Goal: Obtain resource: Download file/media

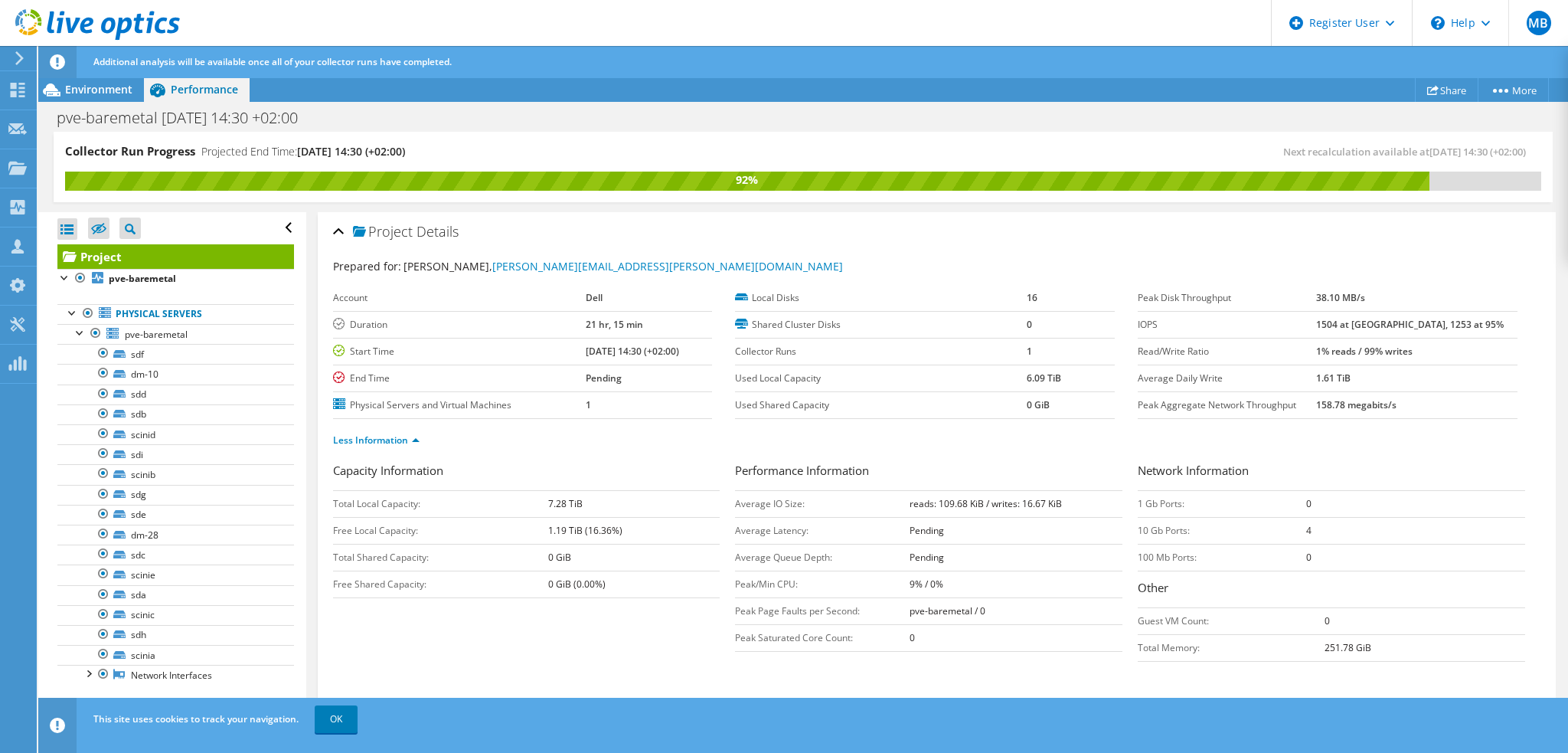
scroll to position [92, 0]
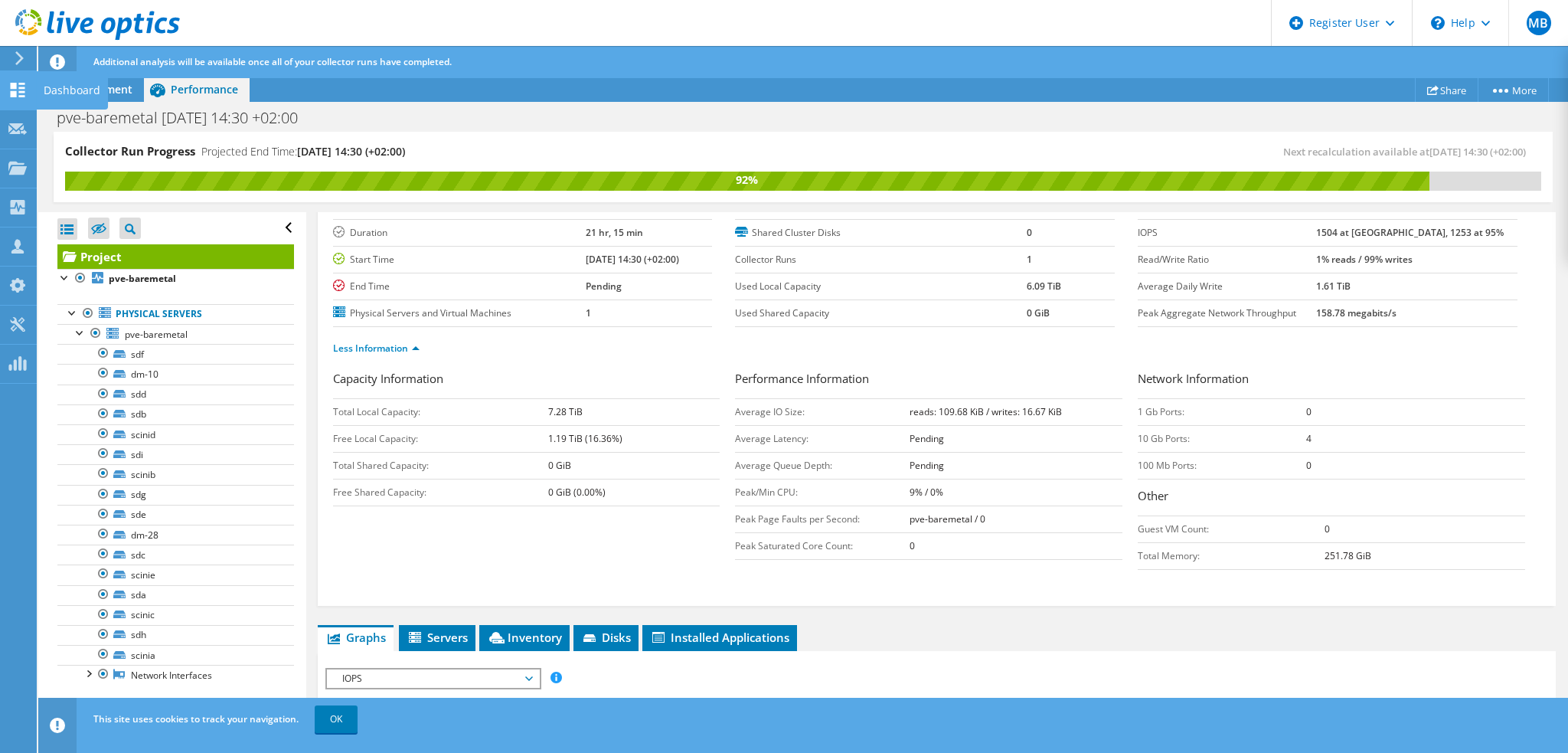
click at [20, 84] on icon at bounding box center [17, 90] width 18 height 14
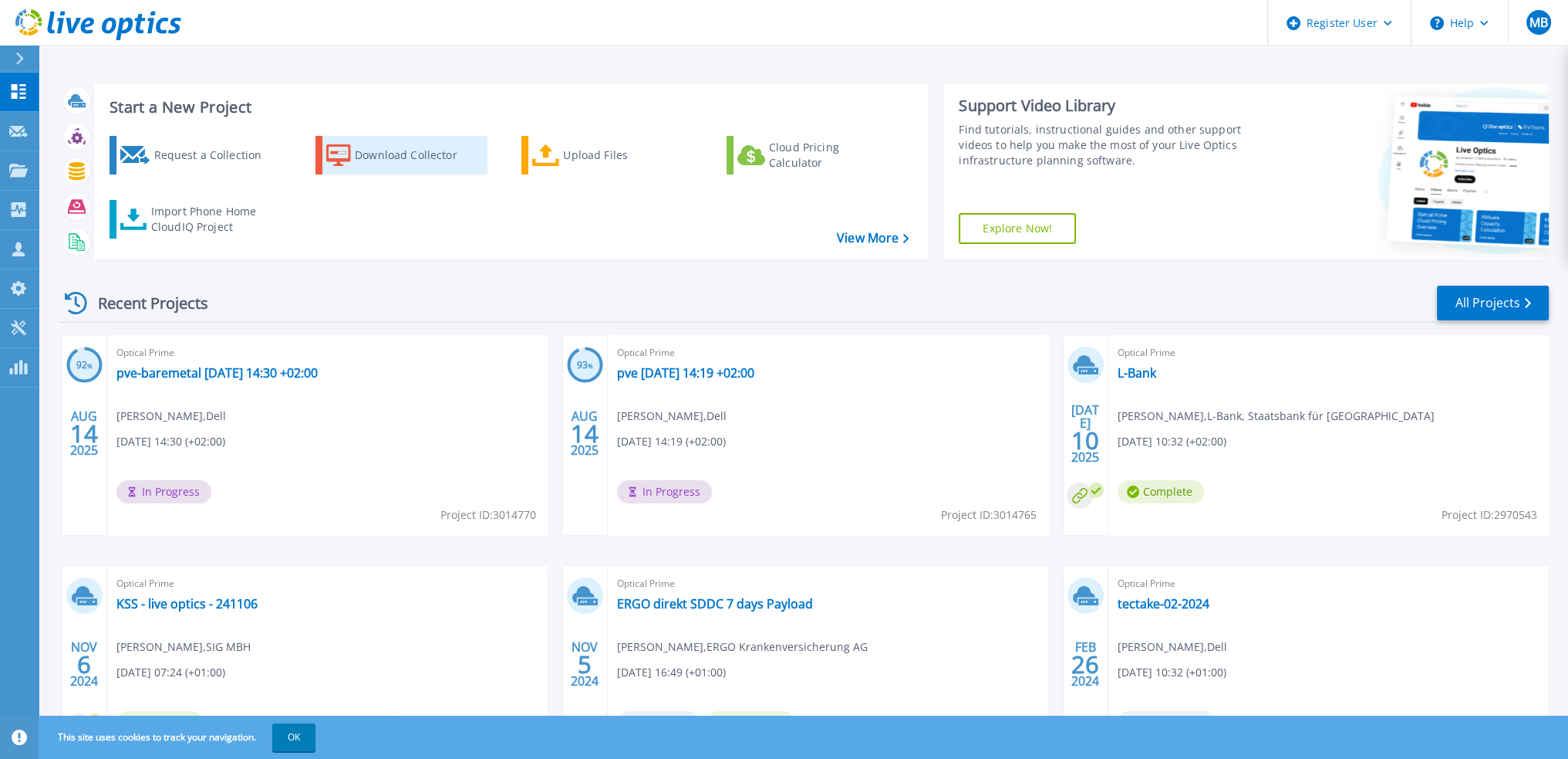
click at [355, 157] on div "Download Collector" at bounding box center [417, 155] width 124 height 31
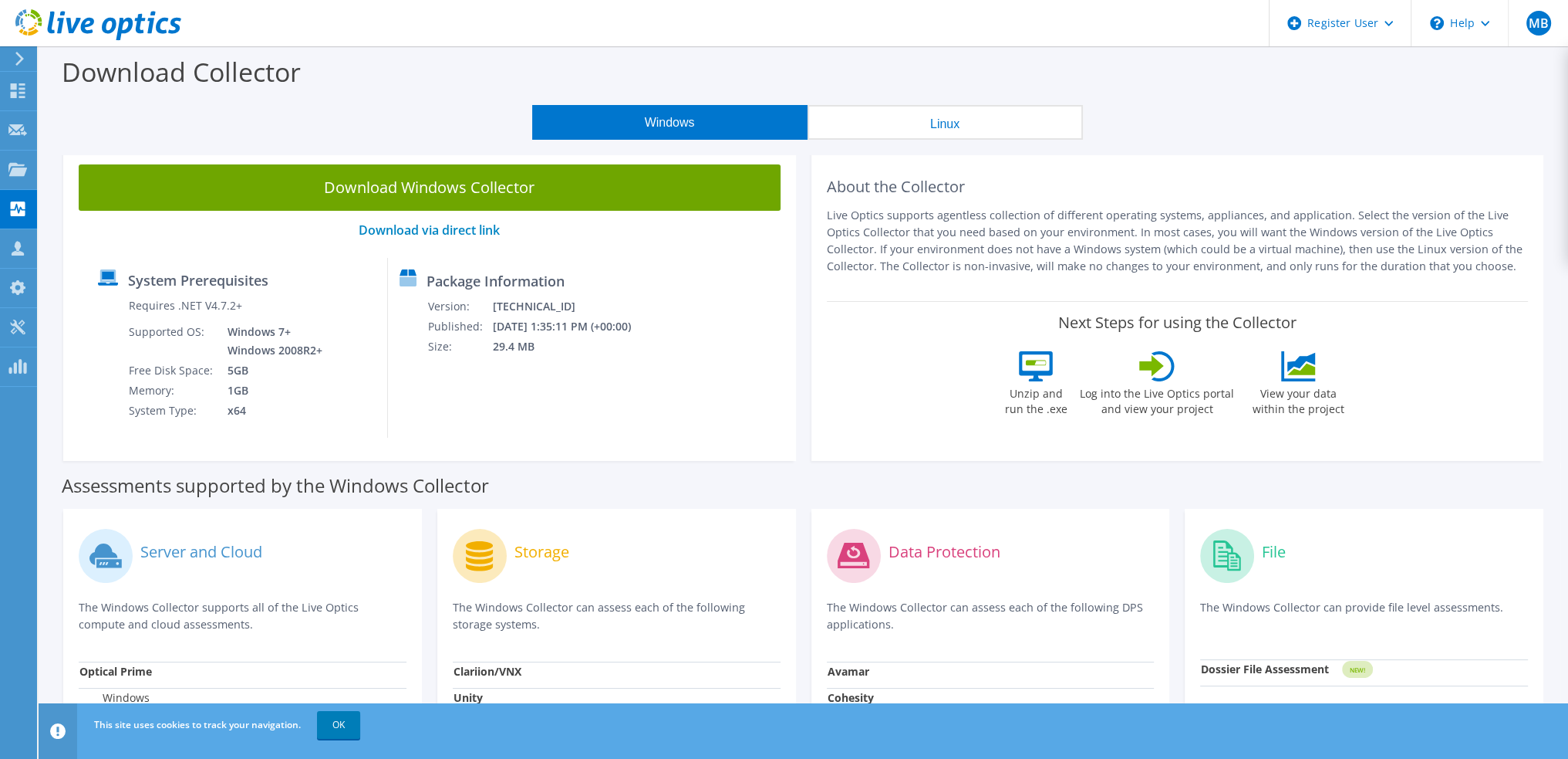
click at [929, 134] on button "Linux" at bounding box center [945, 122] width 276 height 35
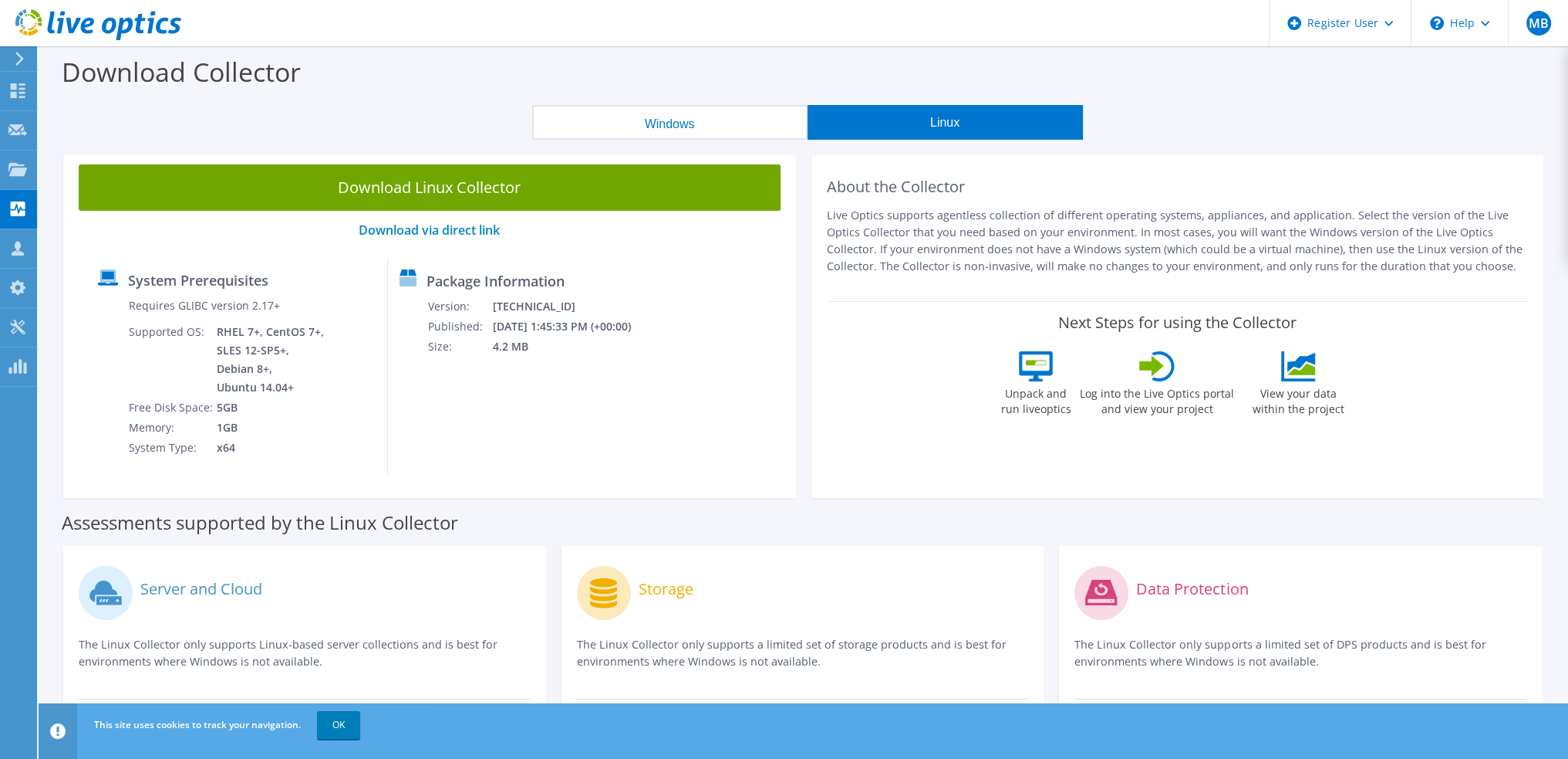
click at [645, 124] on button "Windows" at bounding box center [669, 122] width 276 height 35
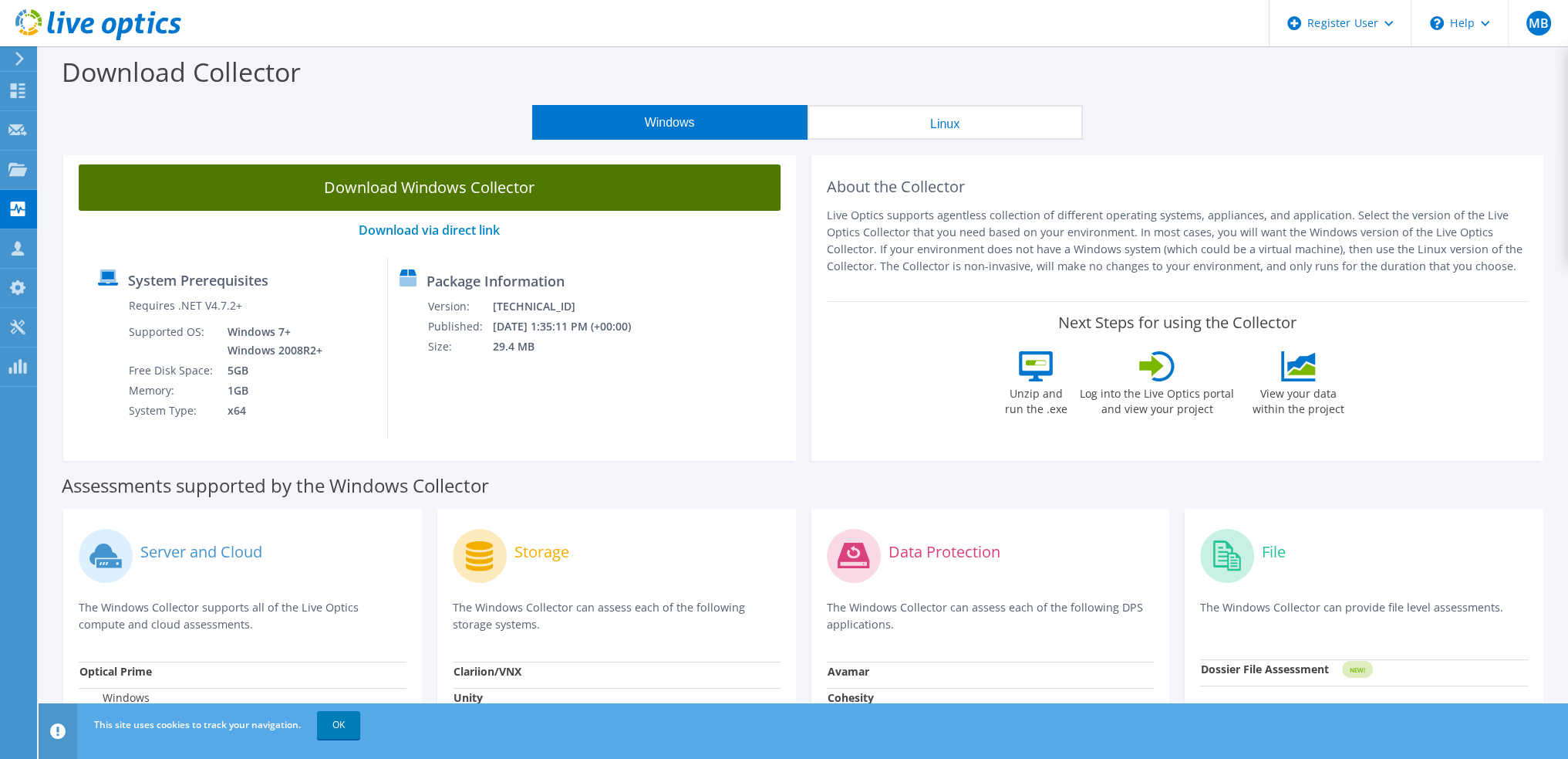
click at [504, 195] on link "Download Windows Collector" at bounding box center [429, 187] width 702 height 46
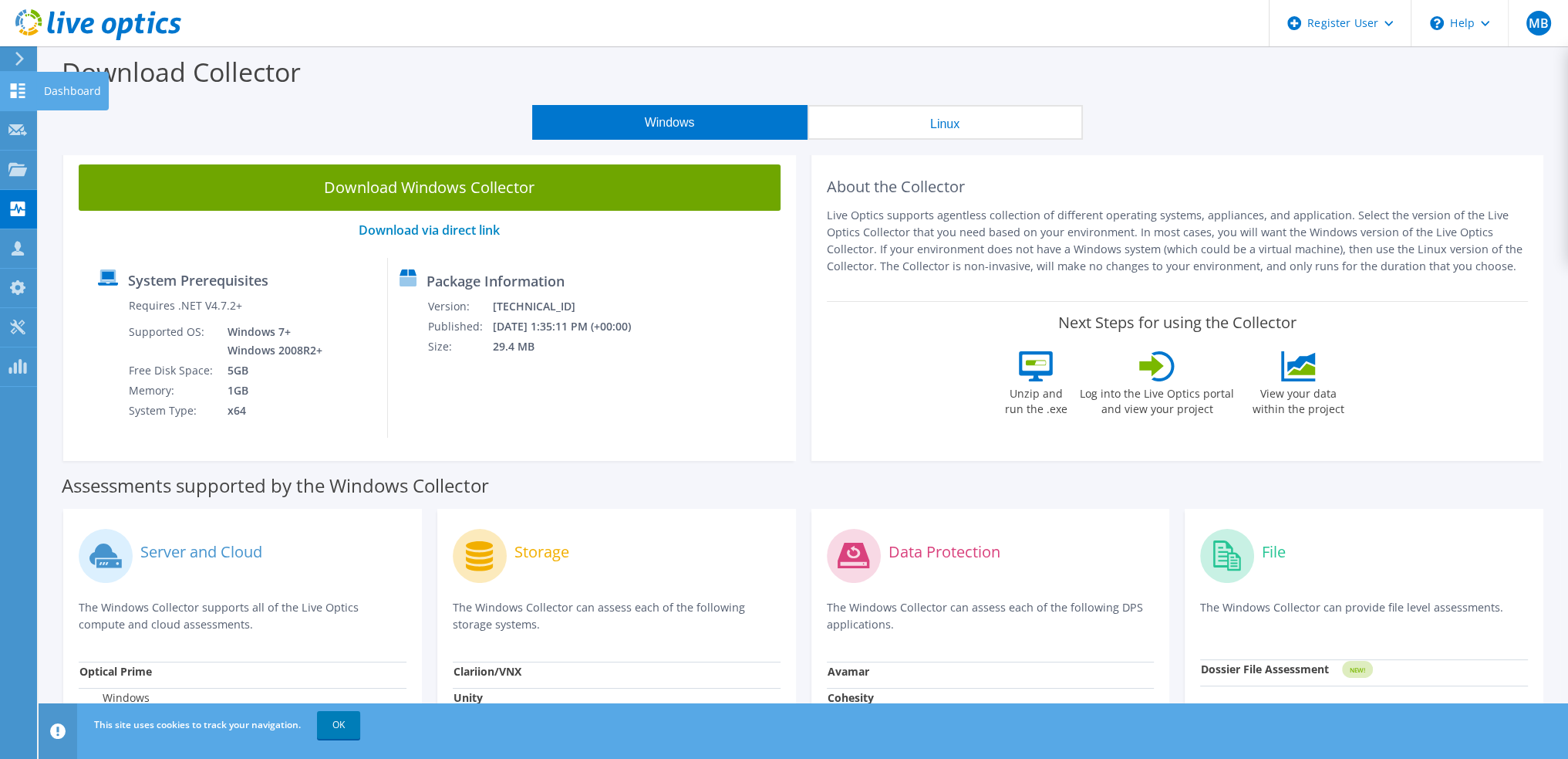
click at [21, 86] on use at bounding box center [17, 90] width 14 height 14
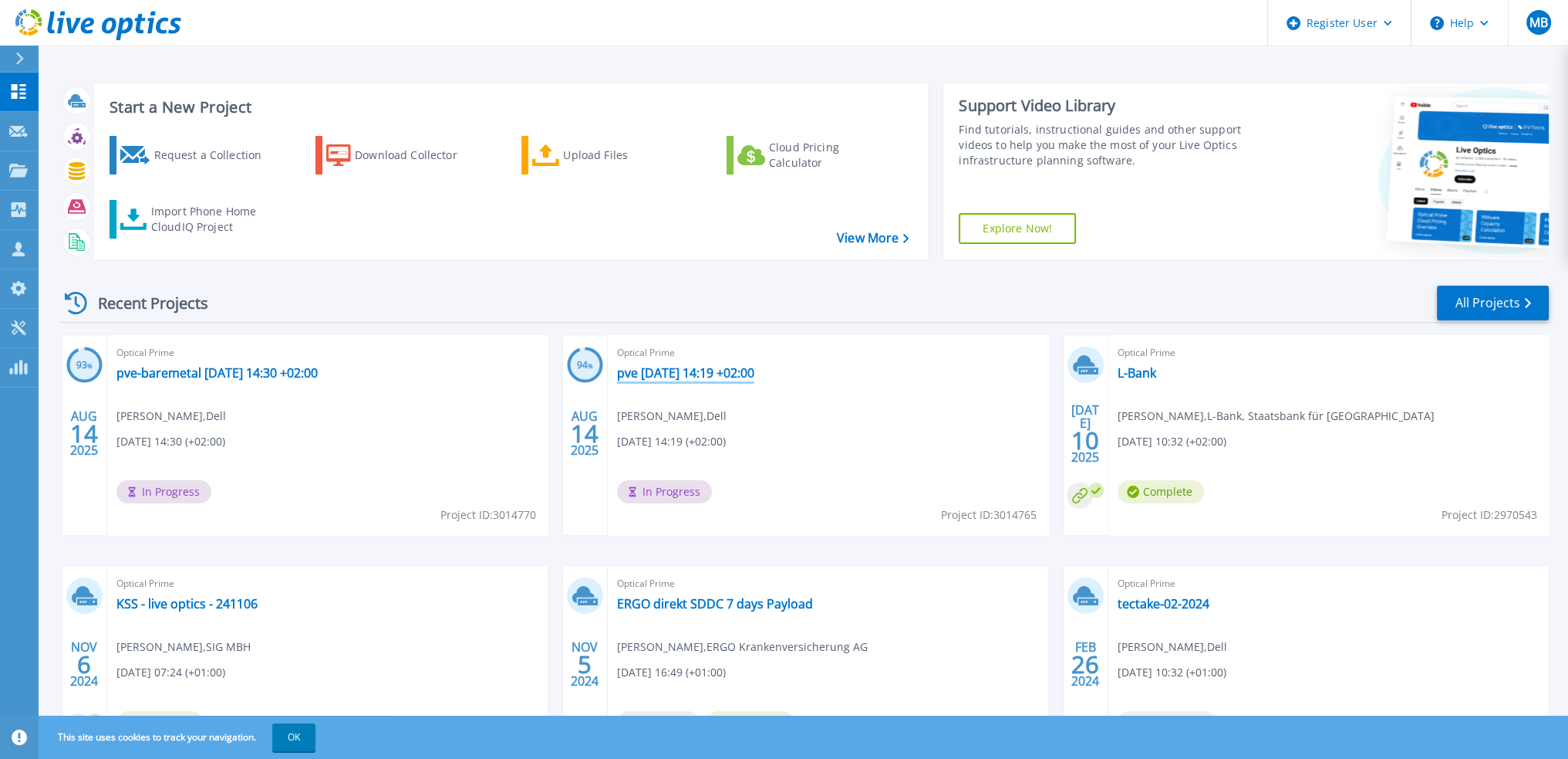
click at [673, 373] on link "pve 2025-08-14 14:19 +02:00" at bounding box center [686, 373] width 137 height 15
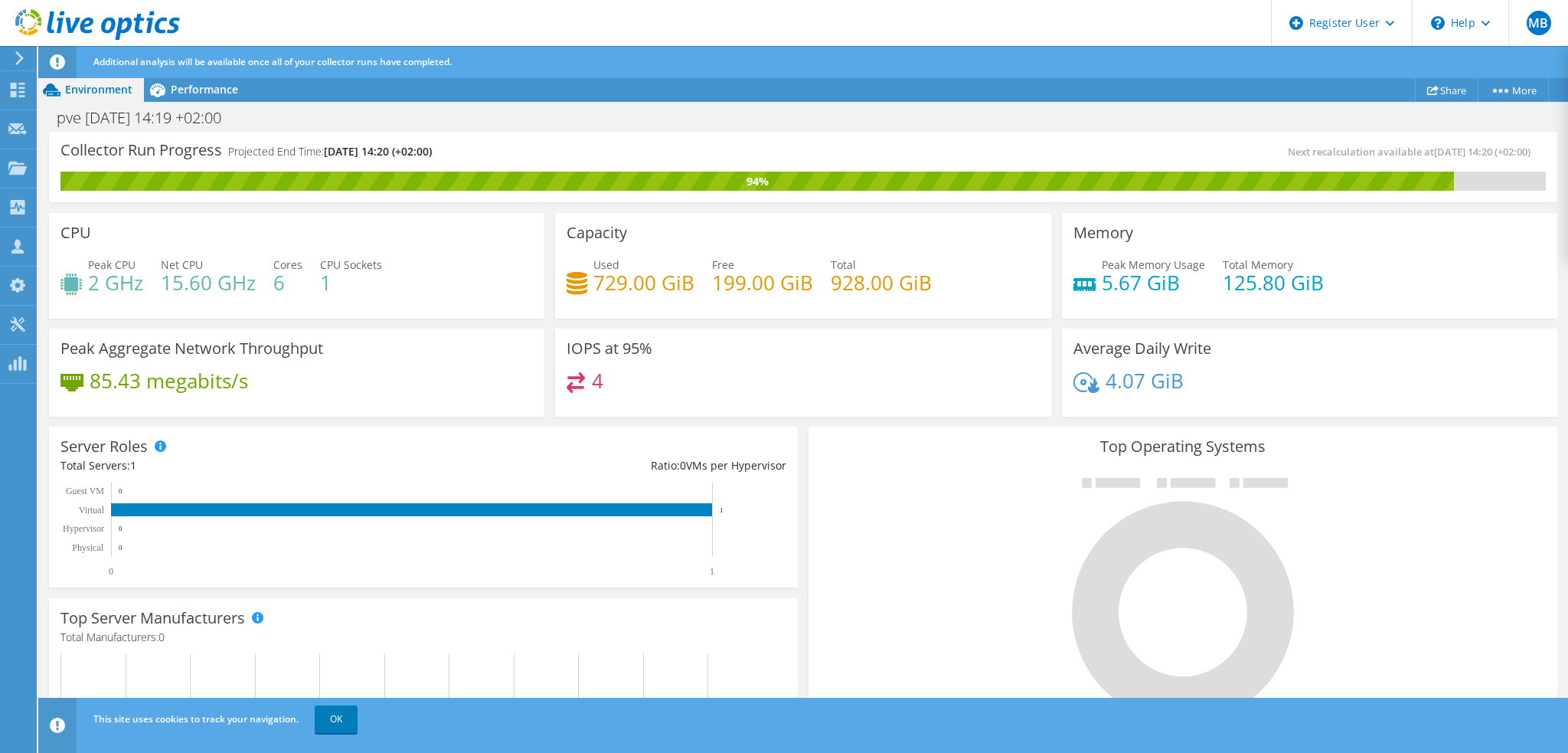
scroll to position [398, 0]
click at [189, 97] on div "Performance" at bounding box center [196, 90] width 106 height 25
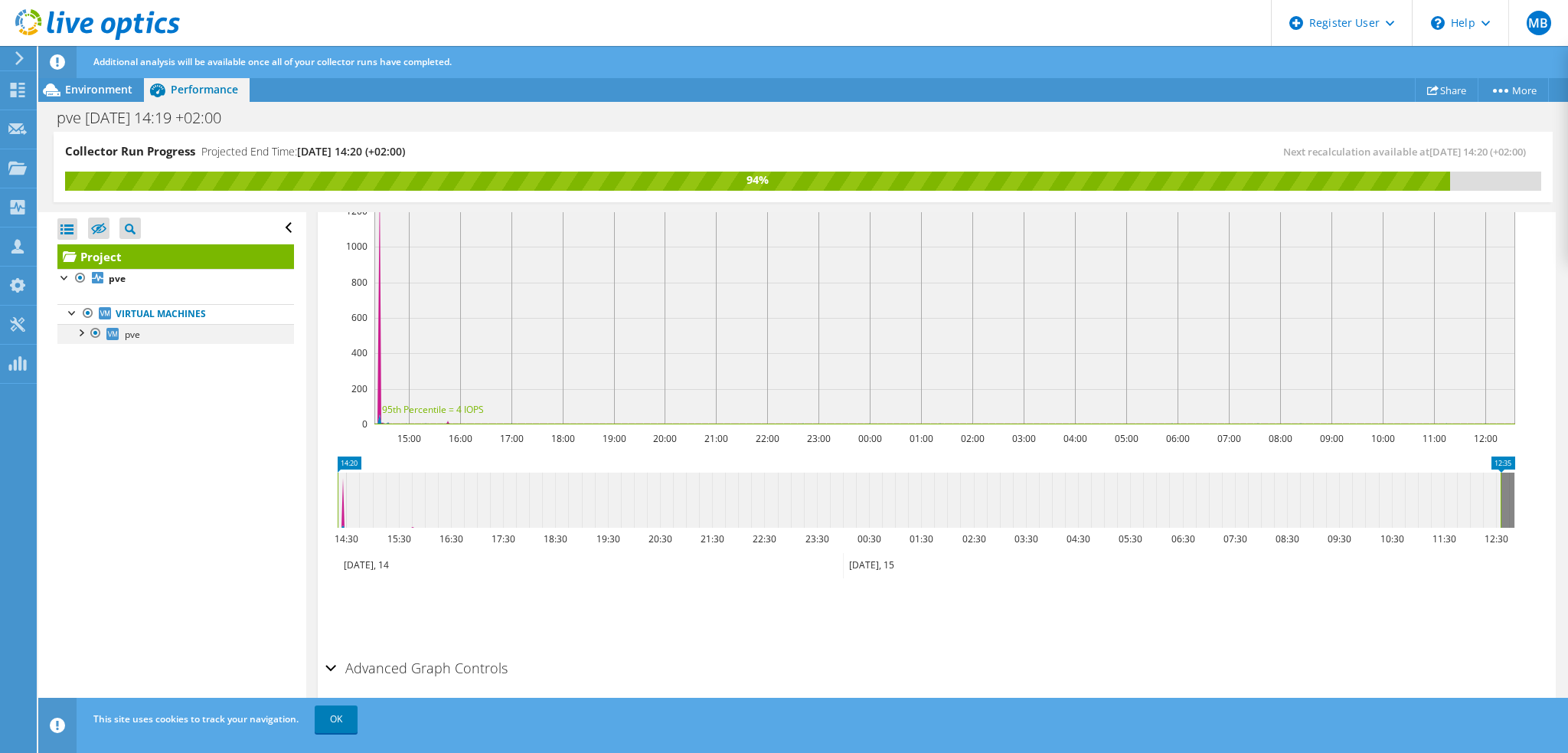
click at [78, 334] on div at bounding box center [80, 332] width 15 height 15
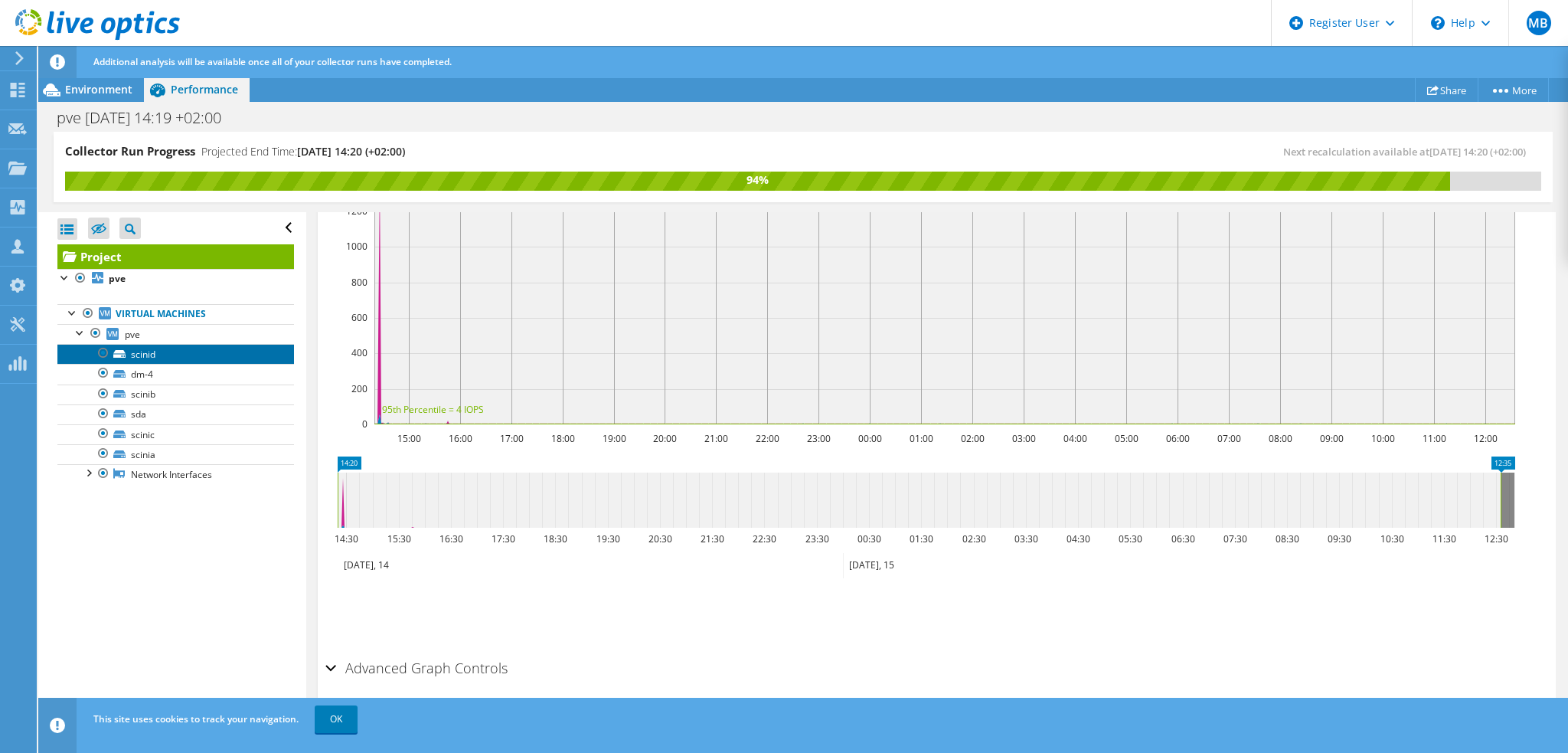
click at [146, 357] on link "scinid" at bounding box center [175, 354] width 236 height 20
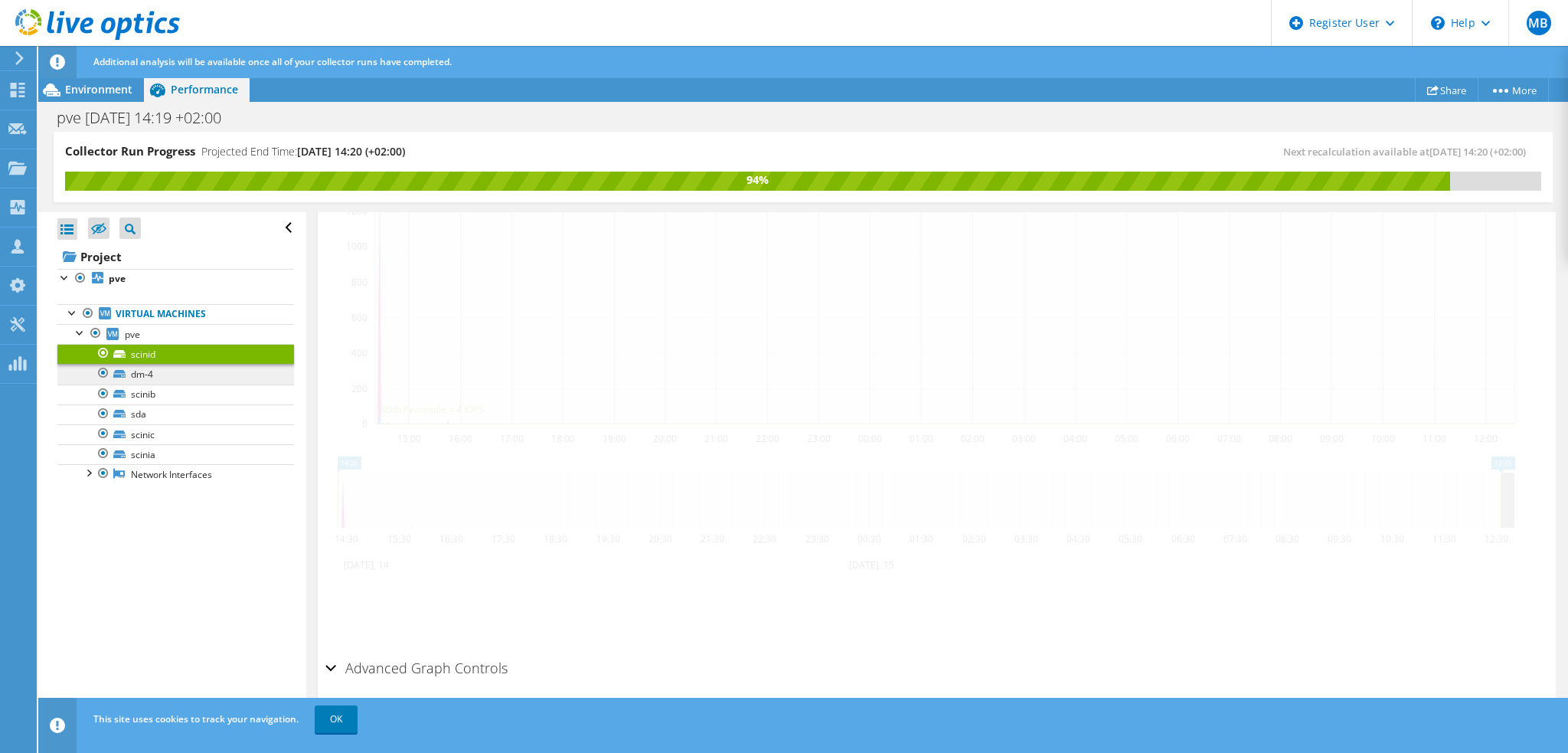
scroll to position [371, 0]
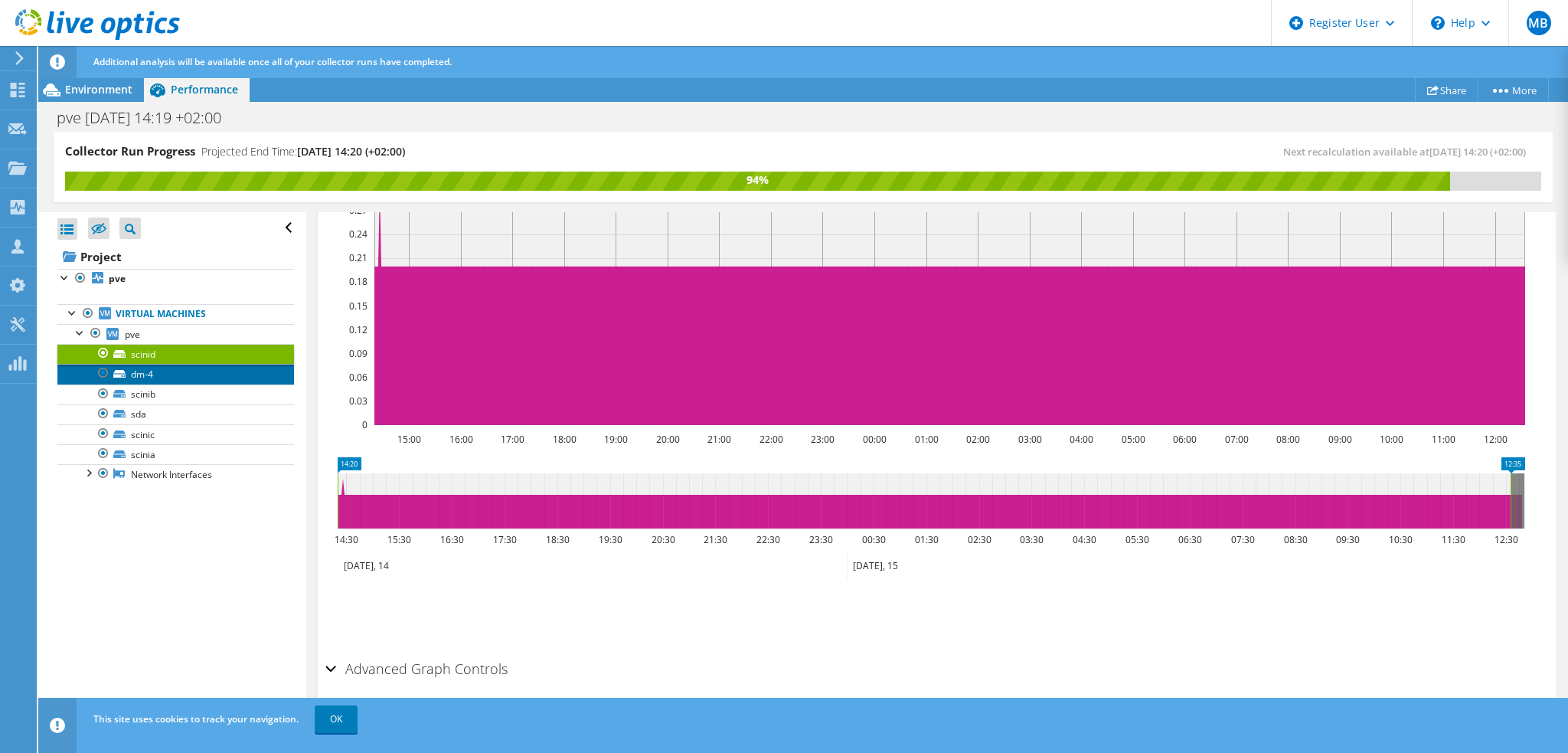
click at [147, 372] on link "dm-4" at bounding box center [175, 374] width 236 height 20
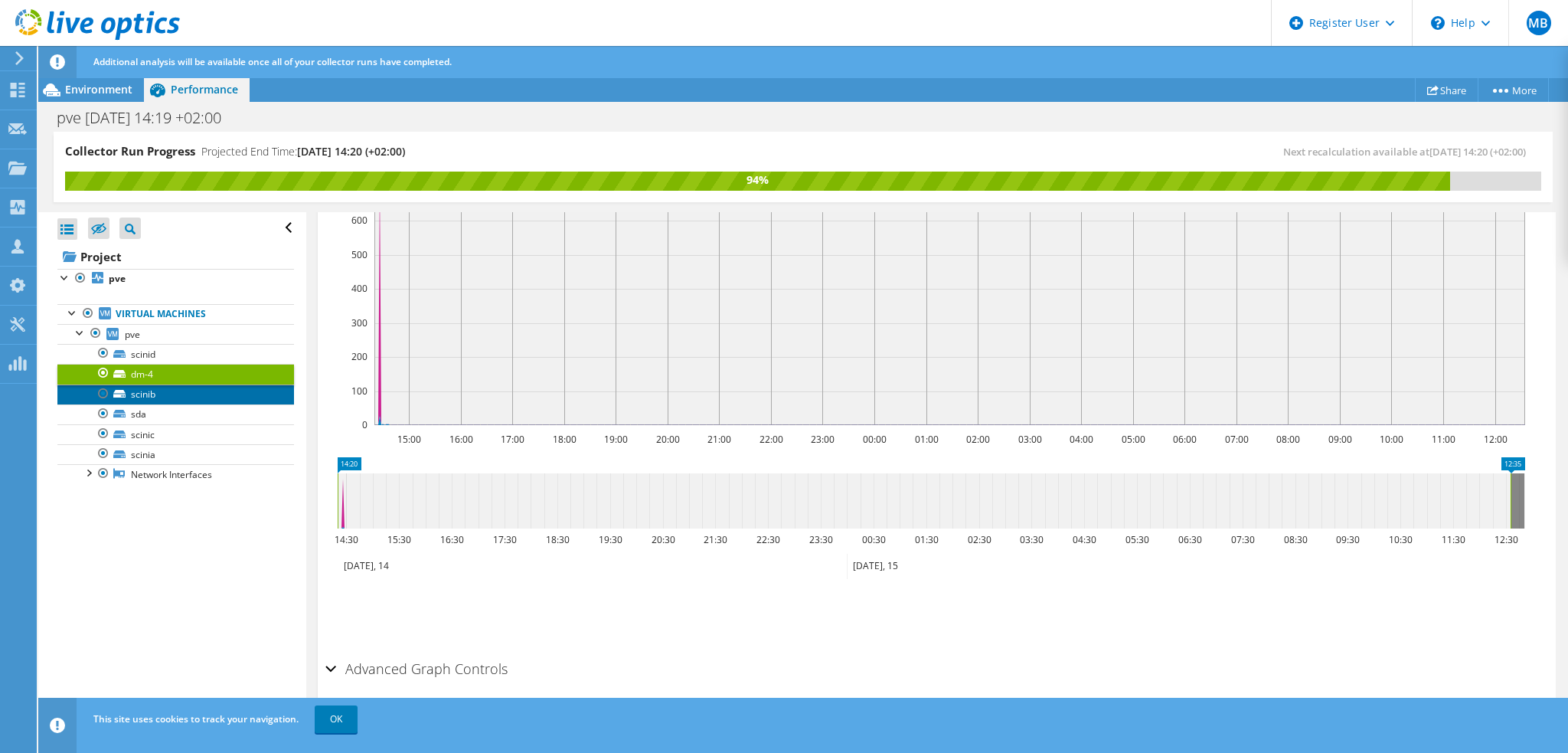
click at [146, 388] on link "scinib" at bounding box center [175, 394] width 236 height 20
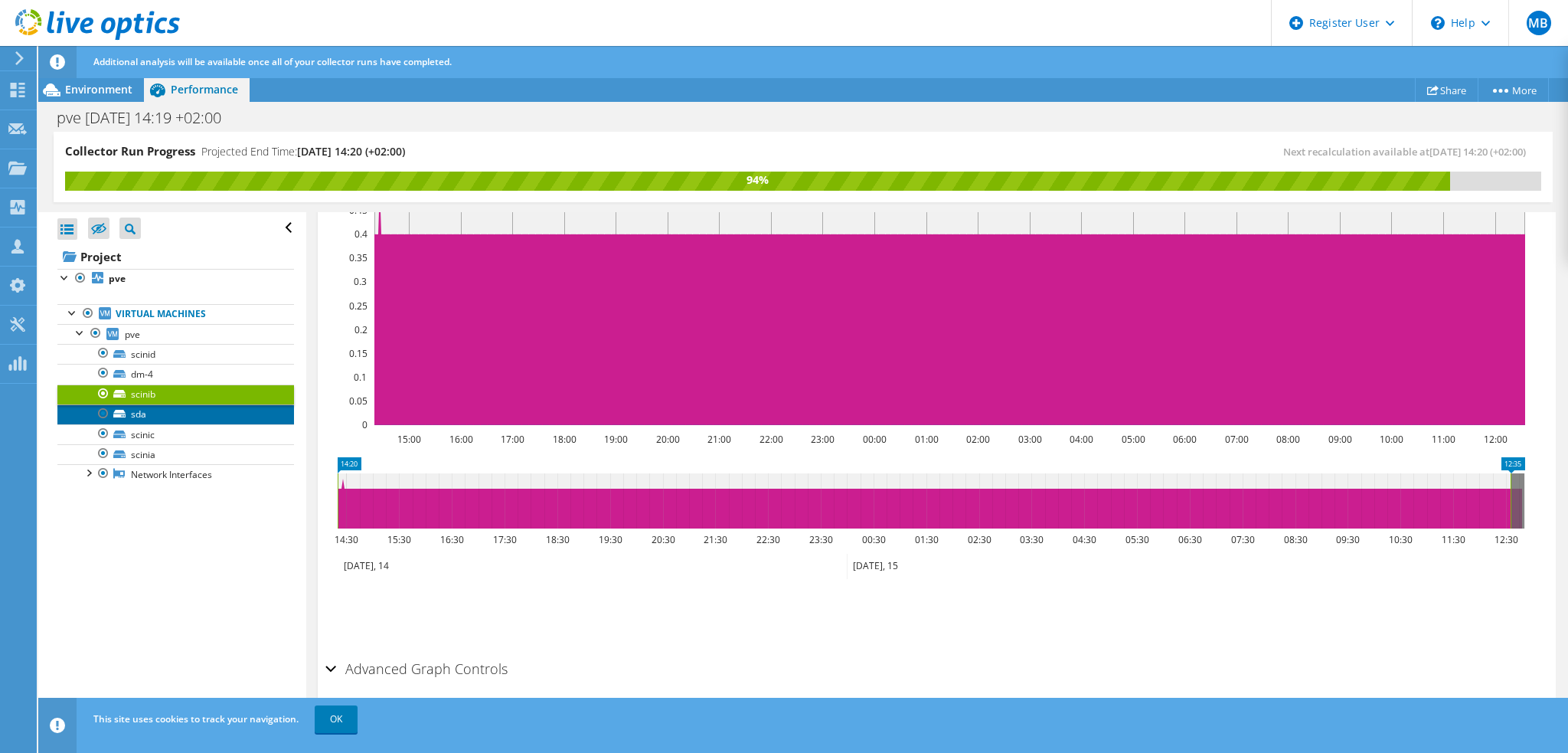
click at [143, 413] on link "sda" at bounding box center [175, 414] width 236 height 20
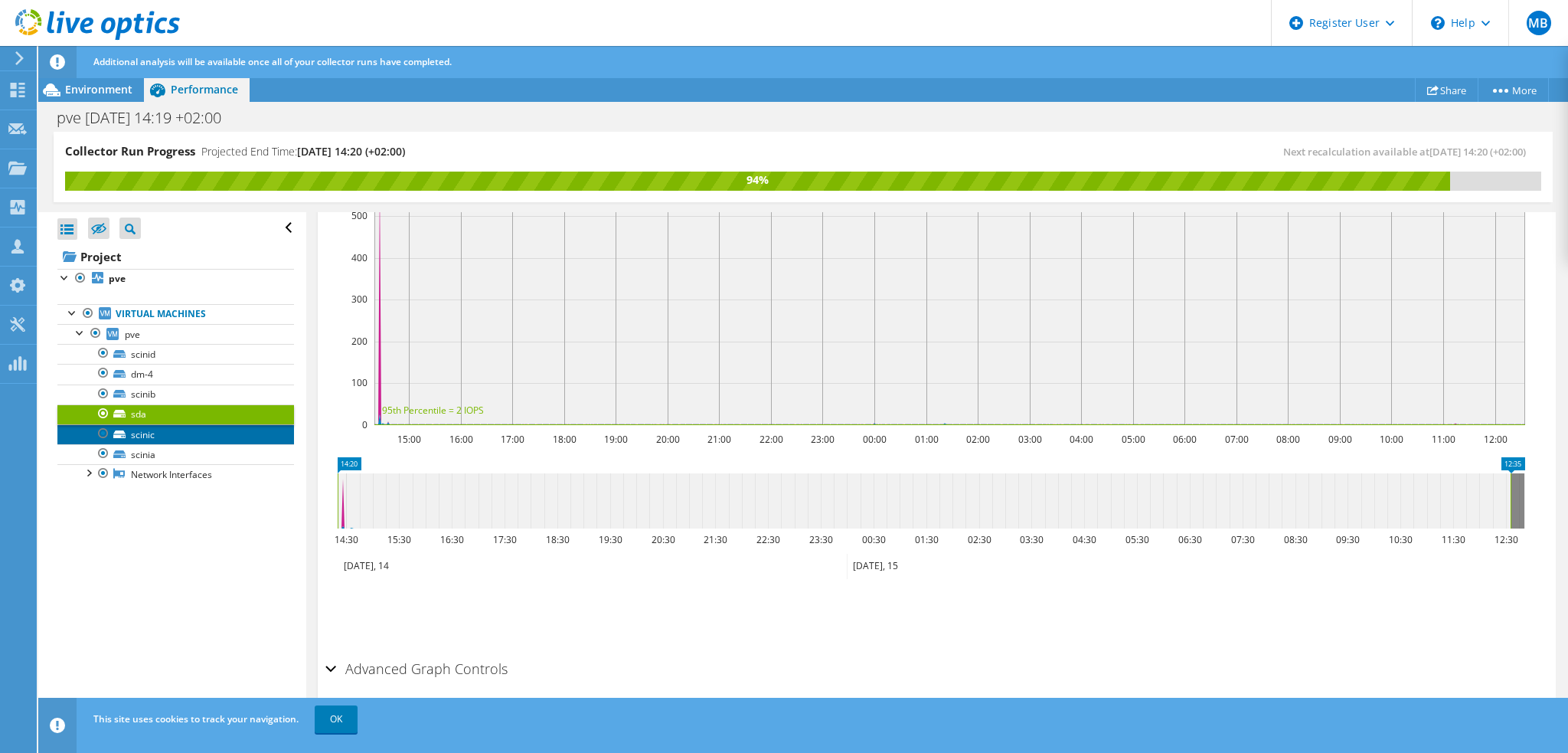
drag, startPoint x: 142, startPoint y: 436, endPoint x: 149, endPoint y: 442, distance: 9.2
click at [142, 437] on link "scinic" at bounding box center [175, 434] width 236 height 20
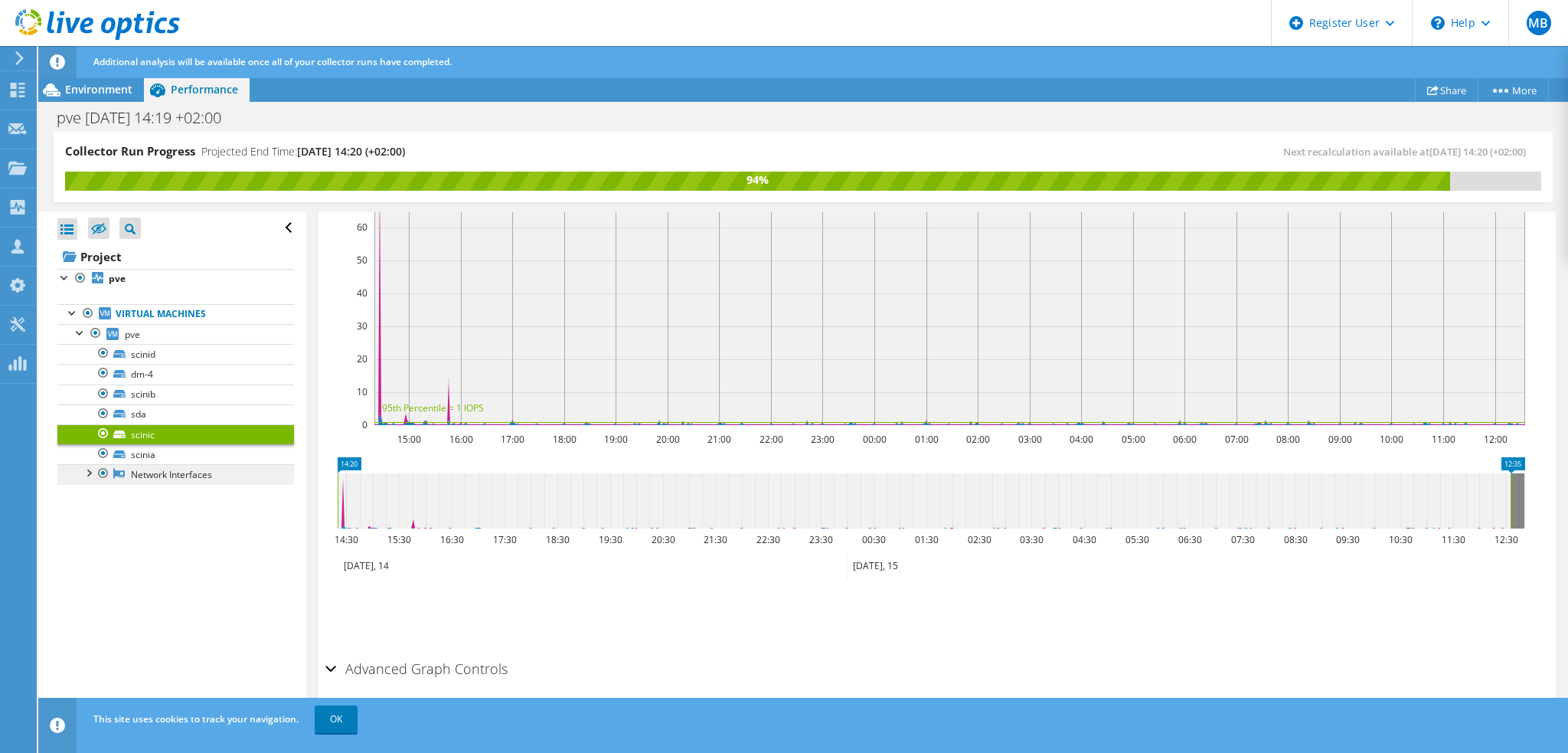
click at [177, 471] on link "Network Interfaces" at bounding box center [175, 474] width 236 height 20
click at [336, 661] on h2 "Advanced Graph Controls" at bounding box center [416, 668] width 182 height 31
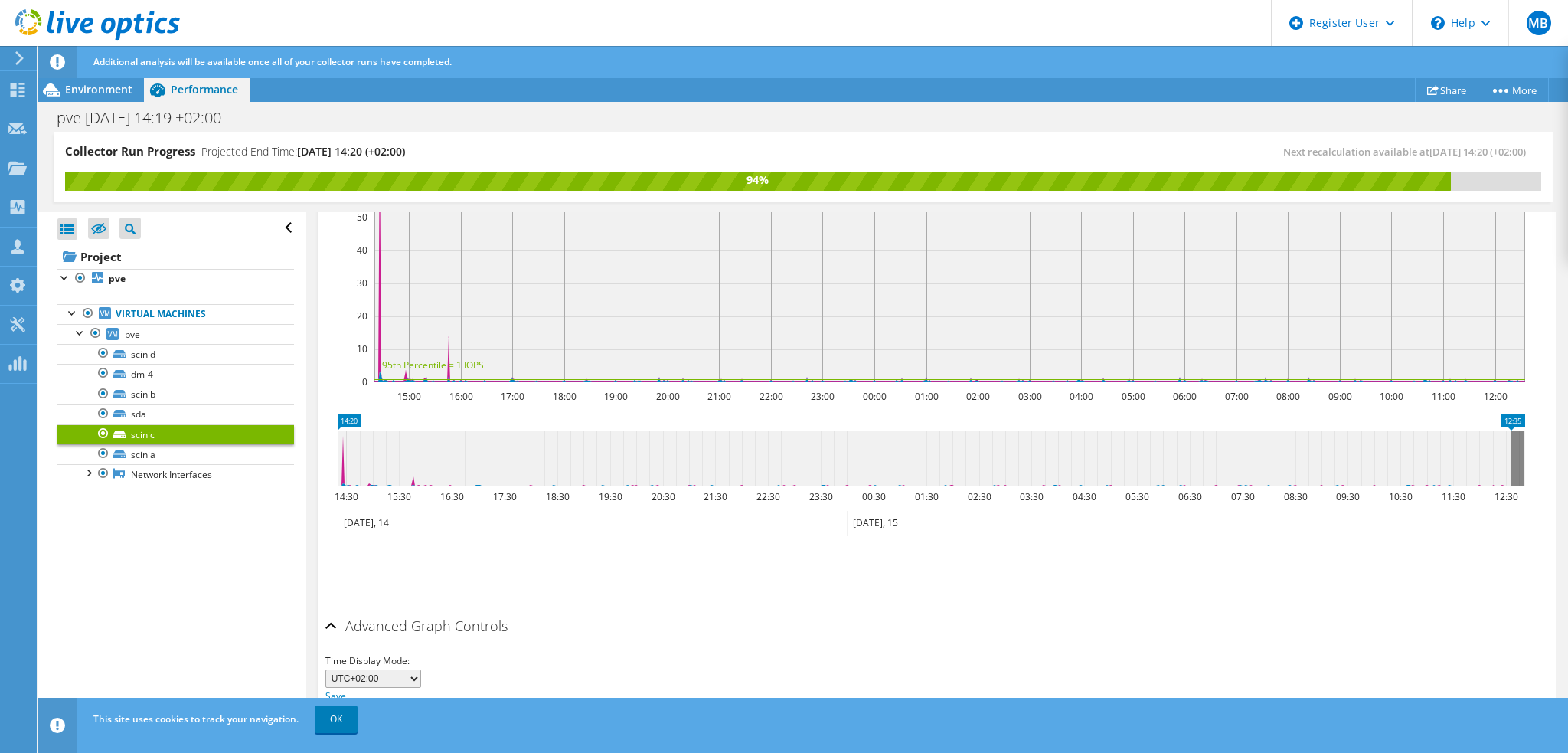
scroll to position [431, 0]
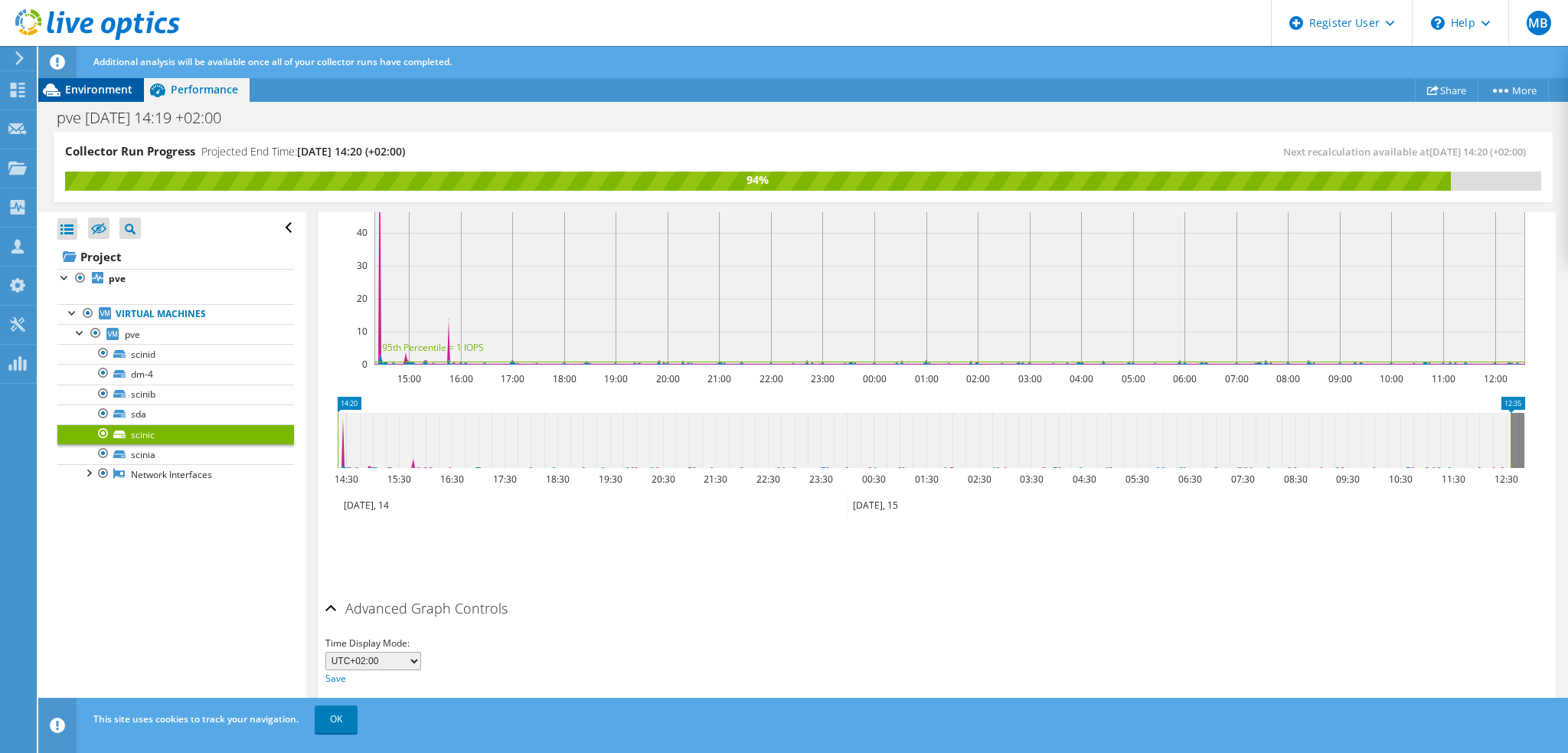
click at [91, 89] on span "Environment" at bounding box center [98, 89] width 68 height 14
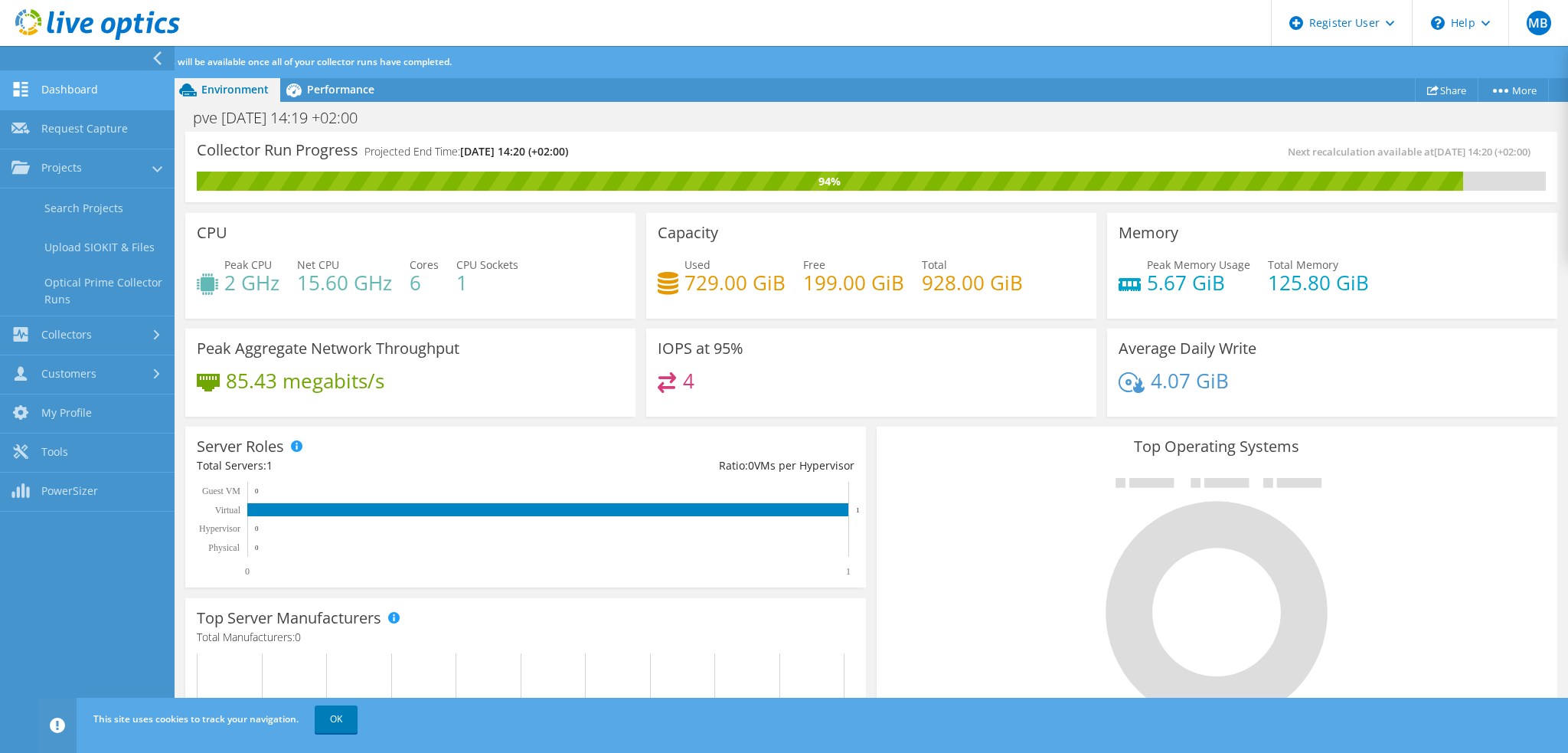
click at [59, 92] on link "Dashboard" at bounding box center [87, 91] width 174 height 39
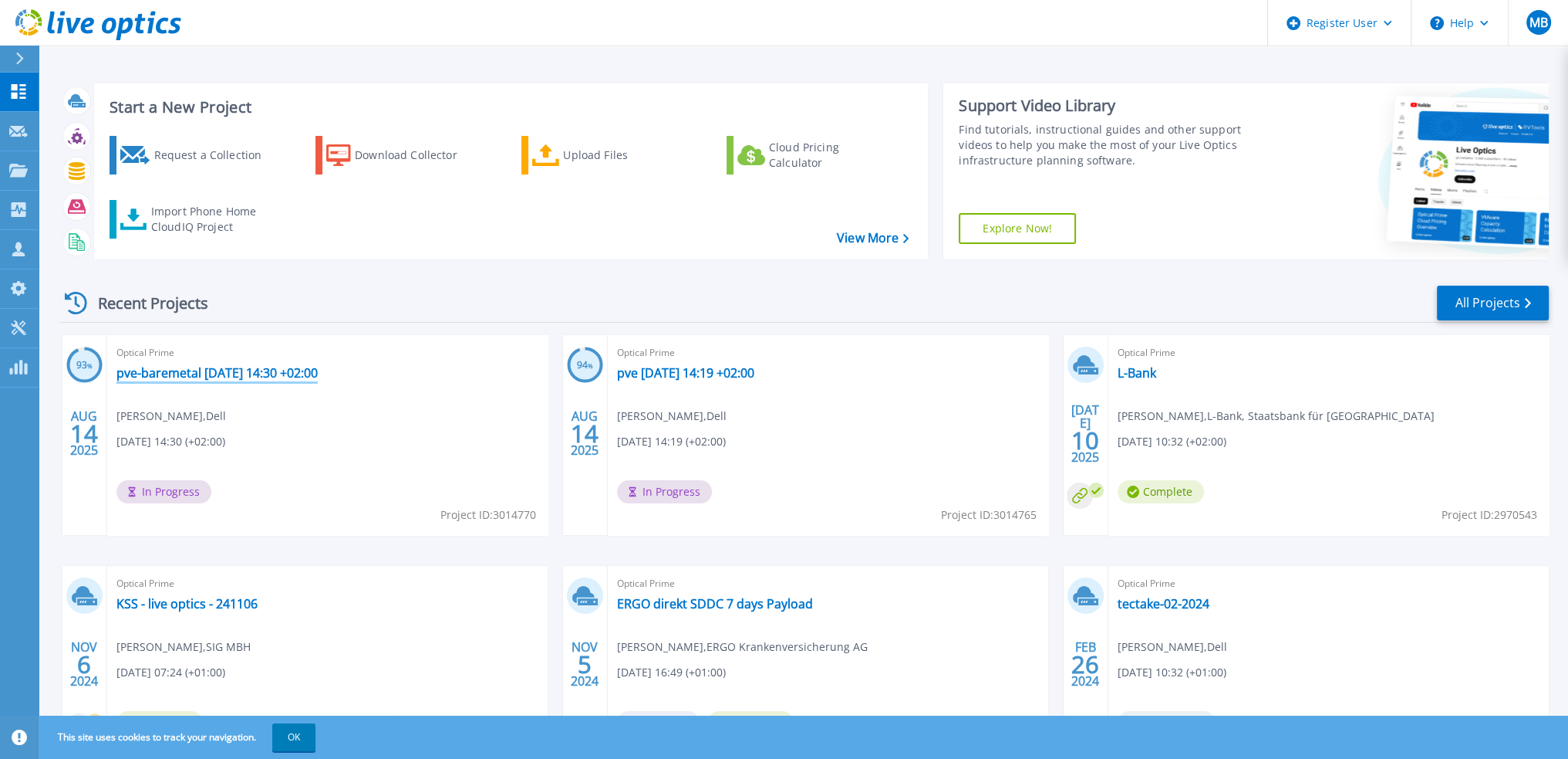
click at [273, 369] on link "pve-baremetal [DATE] 14:30 +02:00" at bounding box center [217, 373] width 202 height 15
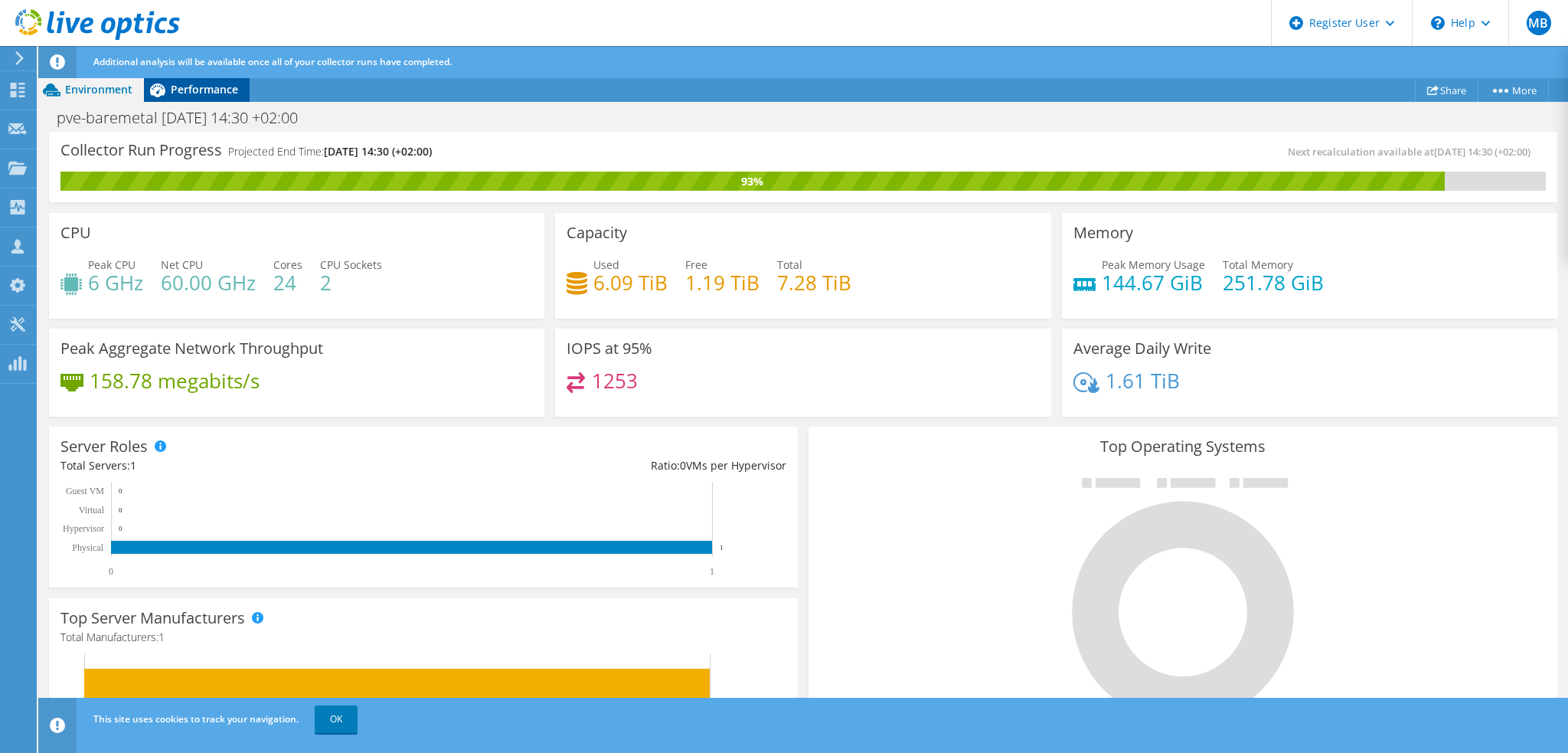
click at [165, 89] on icon at bounding box center [157, 90] width 27 height 27
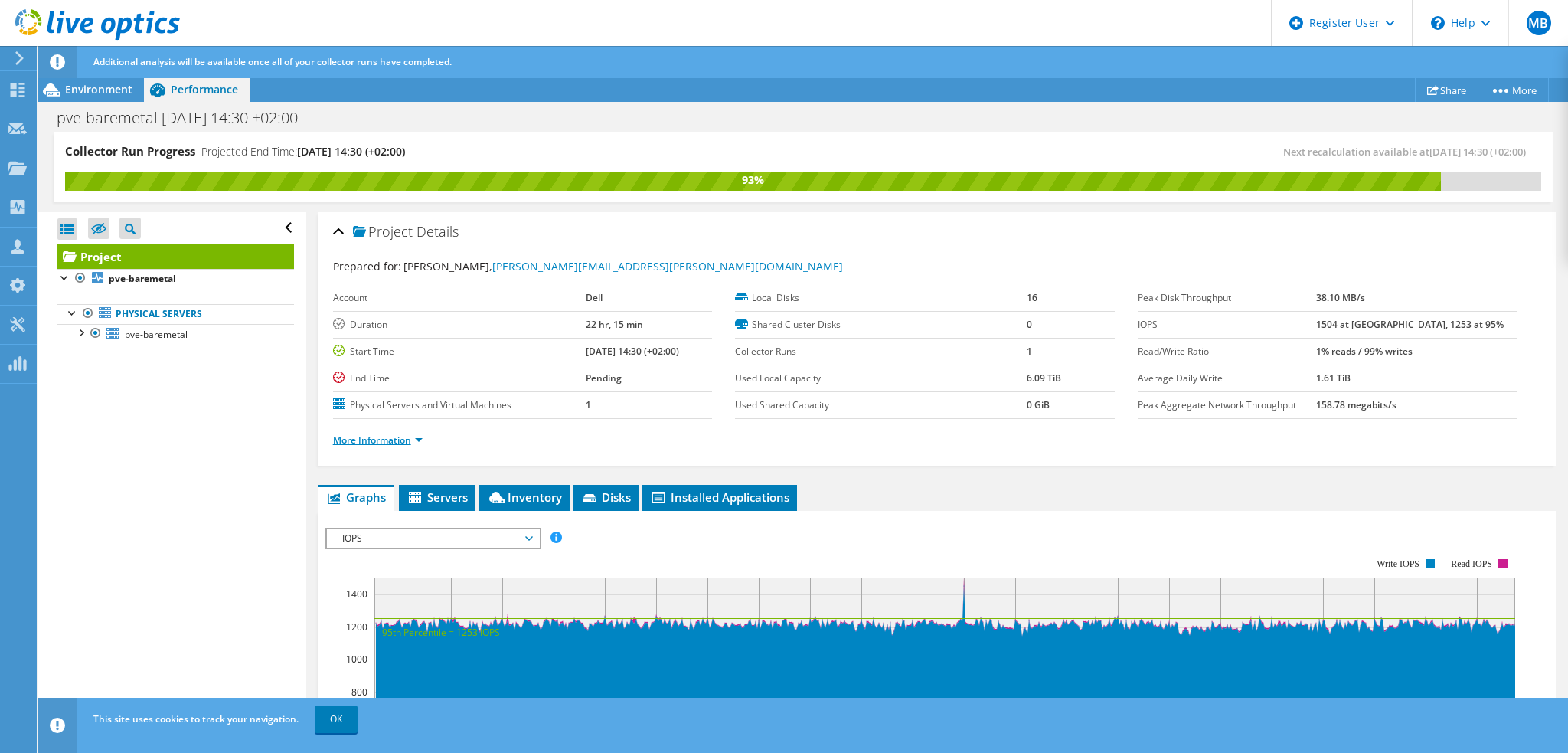
click at [415, 438] on link "More Information" at bounding box center [377, 440] width 90 height 13
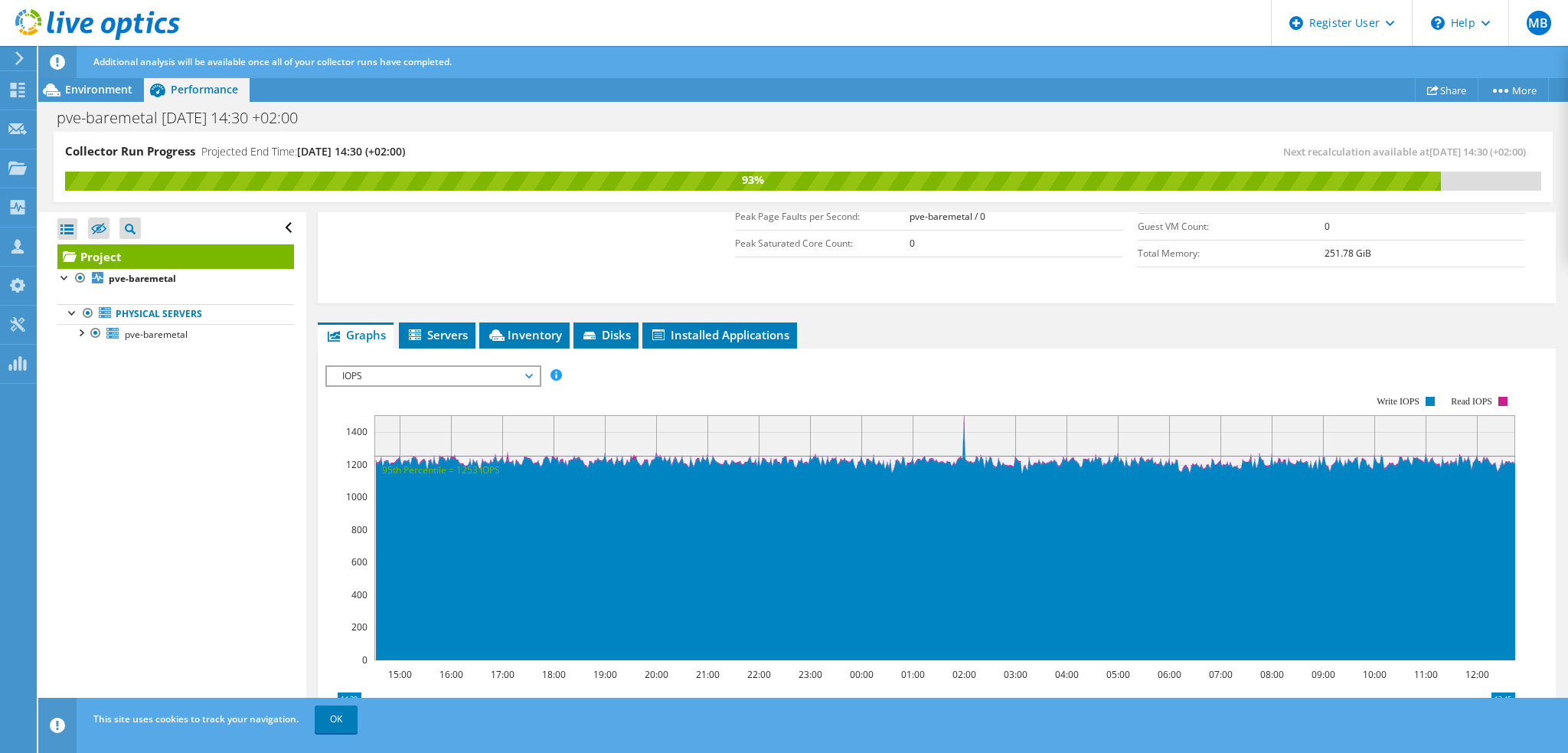
scroll to position [306, 0]
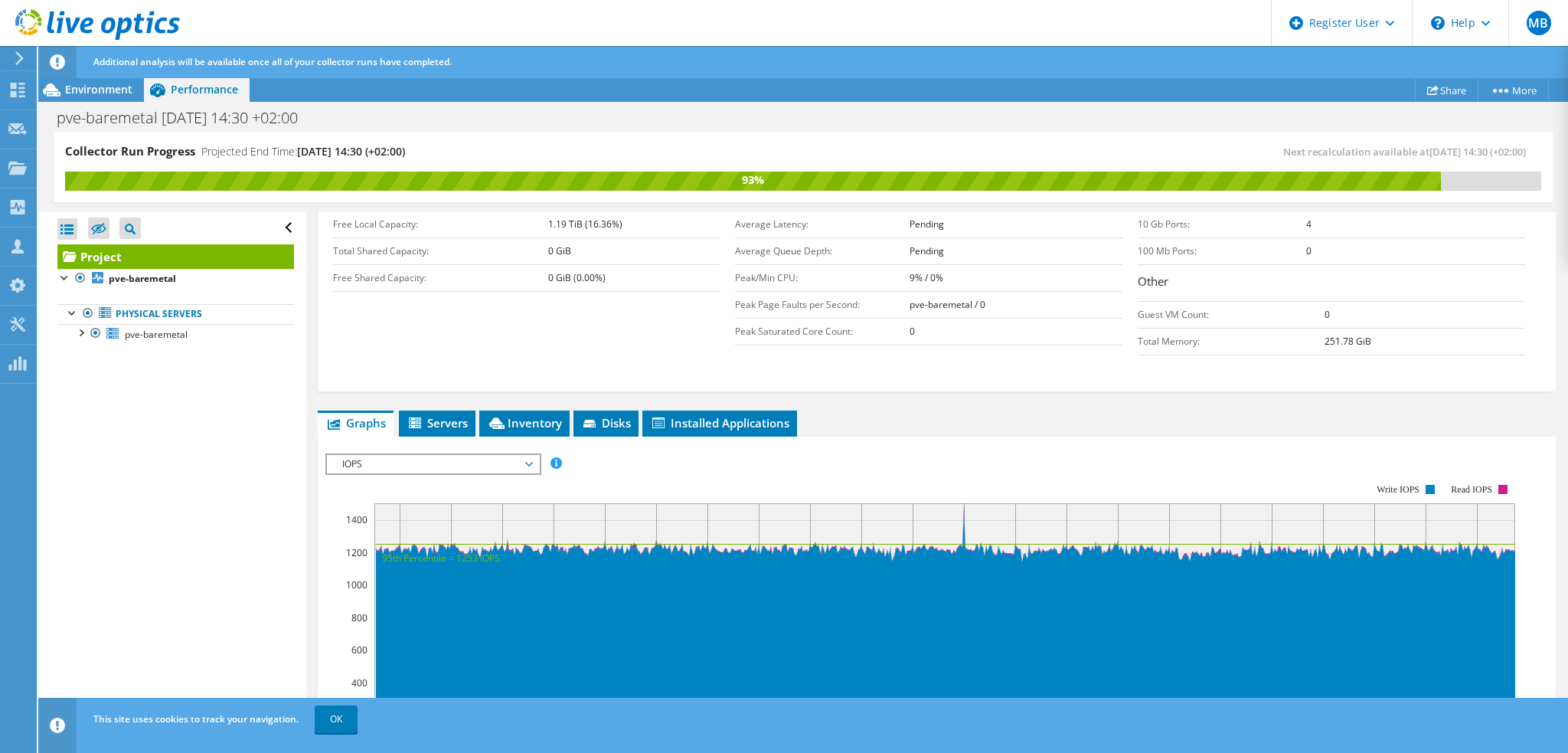
drag, startPoint x: 469, startPoint y: 448, endPoint x: 486, endPoint y: 457, distance: 19.2
click at [469, 448] on div "IOPS Disk Throughput IO Size Latency Queue Depth CPU Percentage Memory Page Fau…" at bounding box center [936, 711] width 1223 height 531
click at [486, 458] on span "IOPS" at bounding box center [433, 463] width 196 height 18
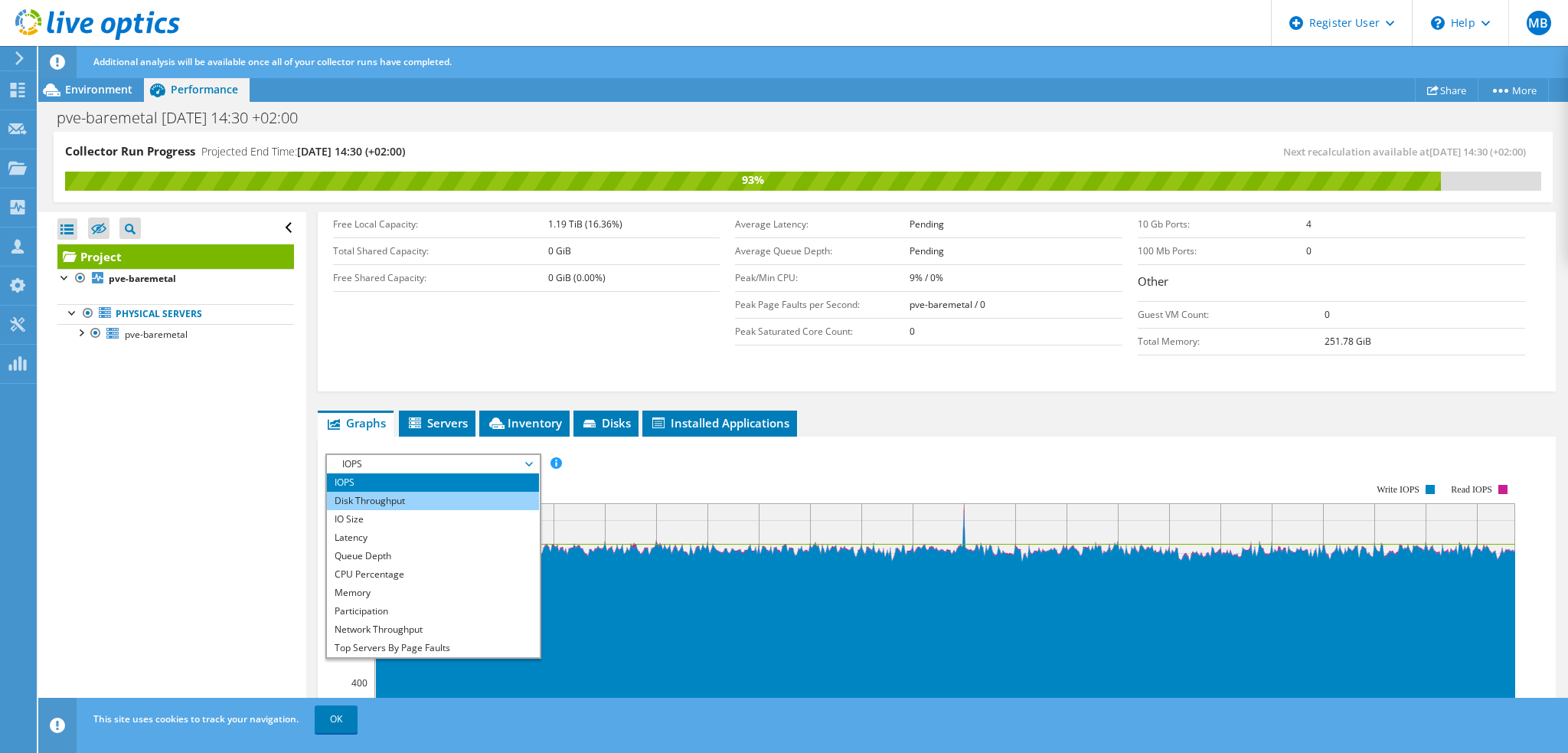
click at [479, 493] on li "Disk Throughput" at bounding box center [433, 500] width 213 height 18
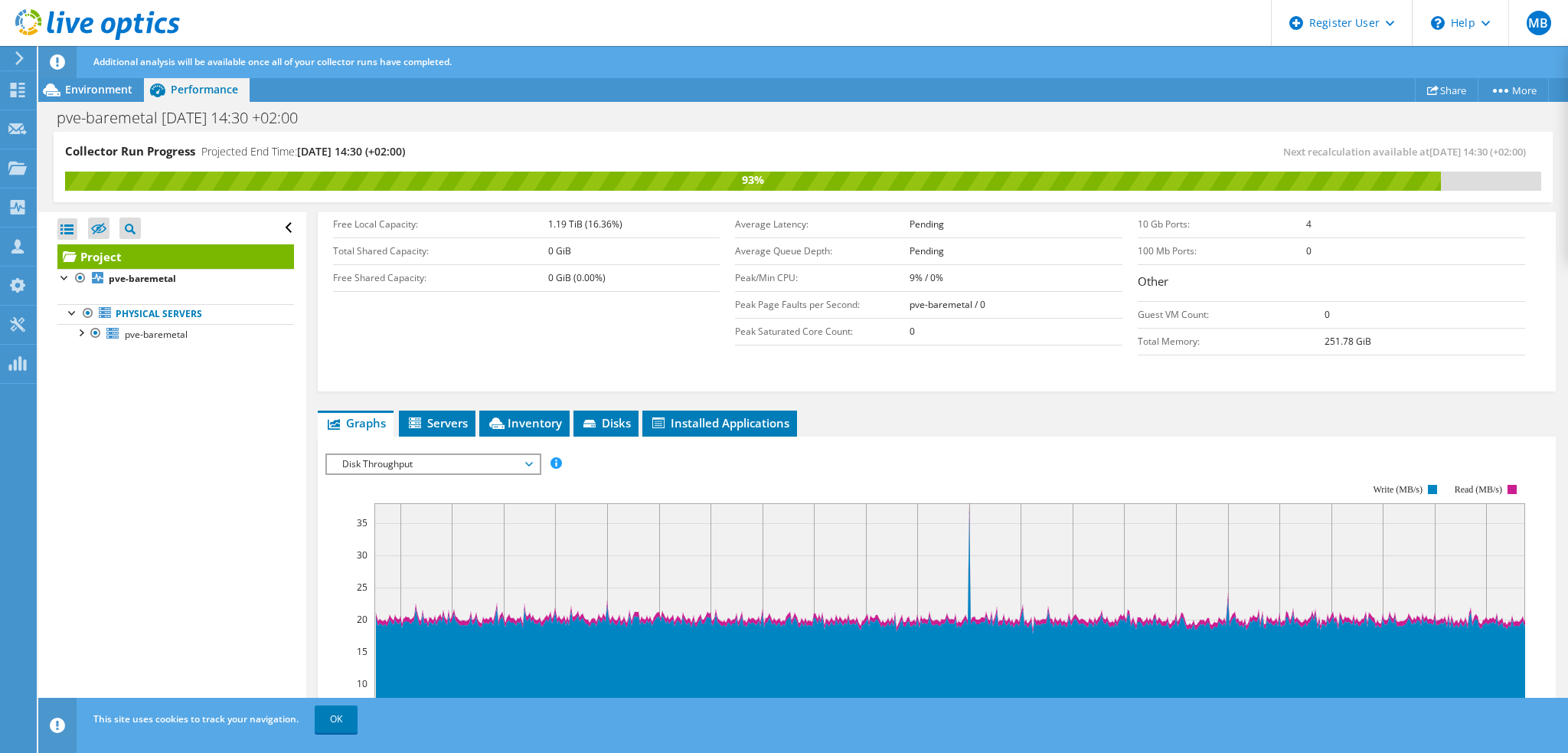
click at [423, 458] on span "Disk Throughput" at bounding box center [433, 463] width 196 height 18
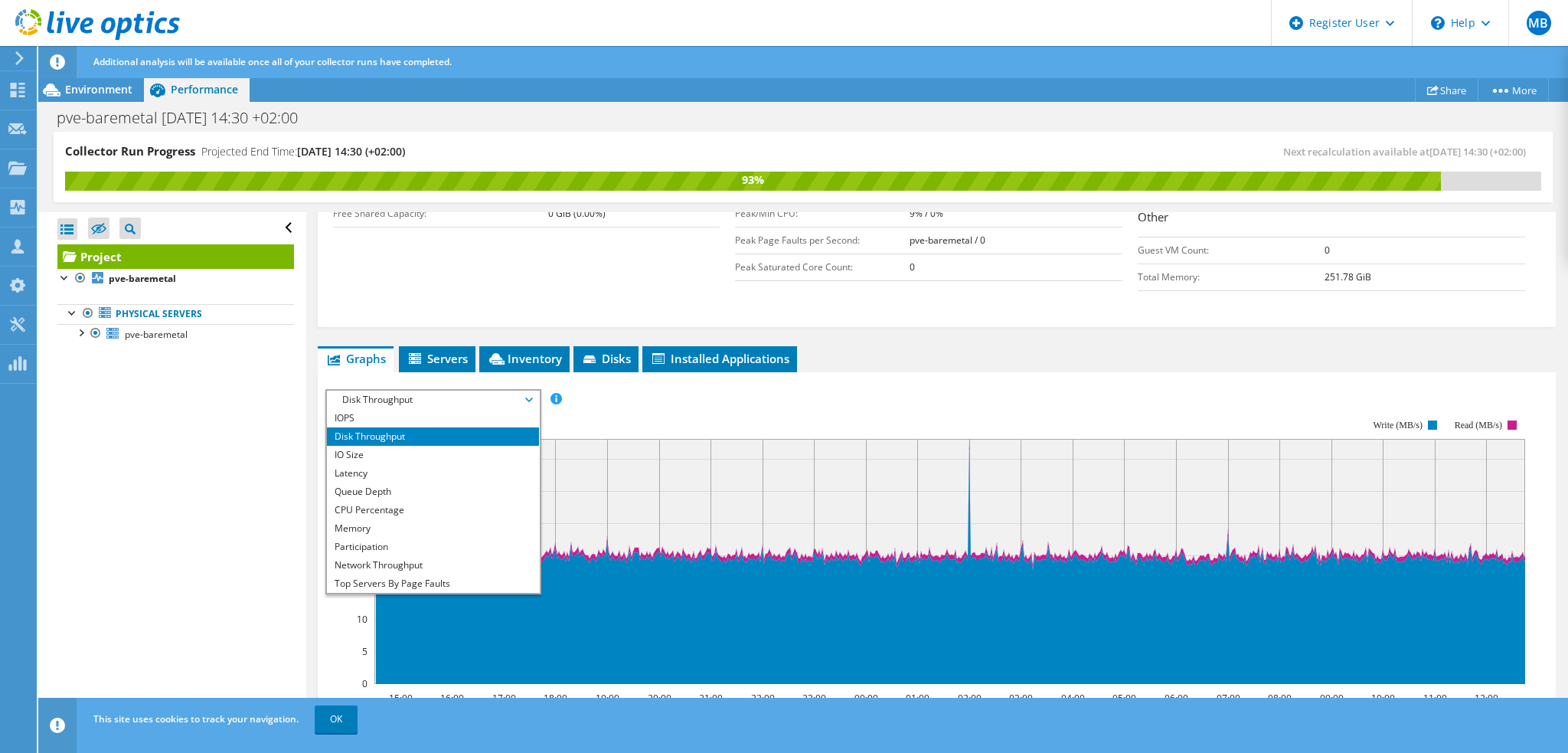
scroll to position [459, 0]
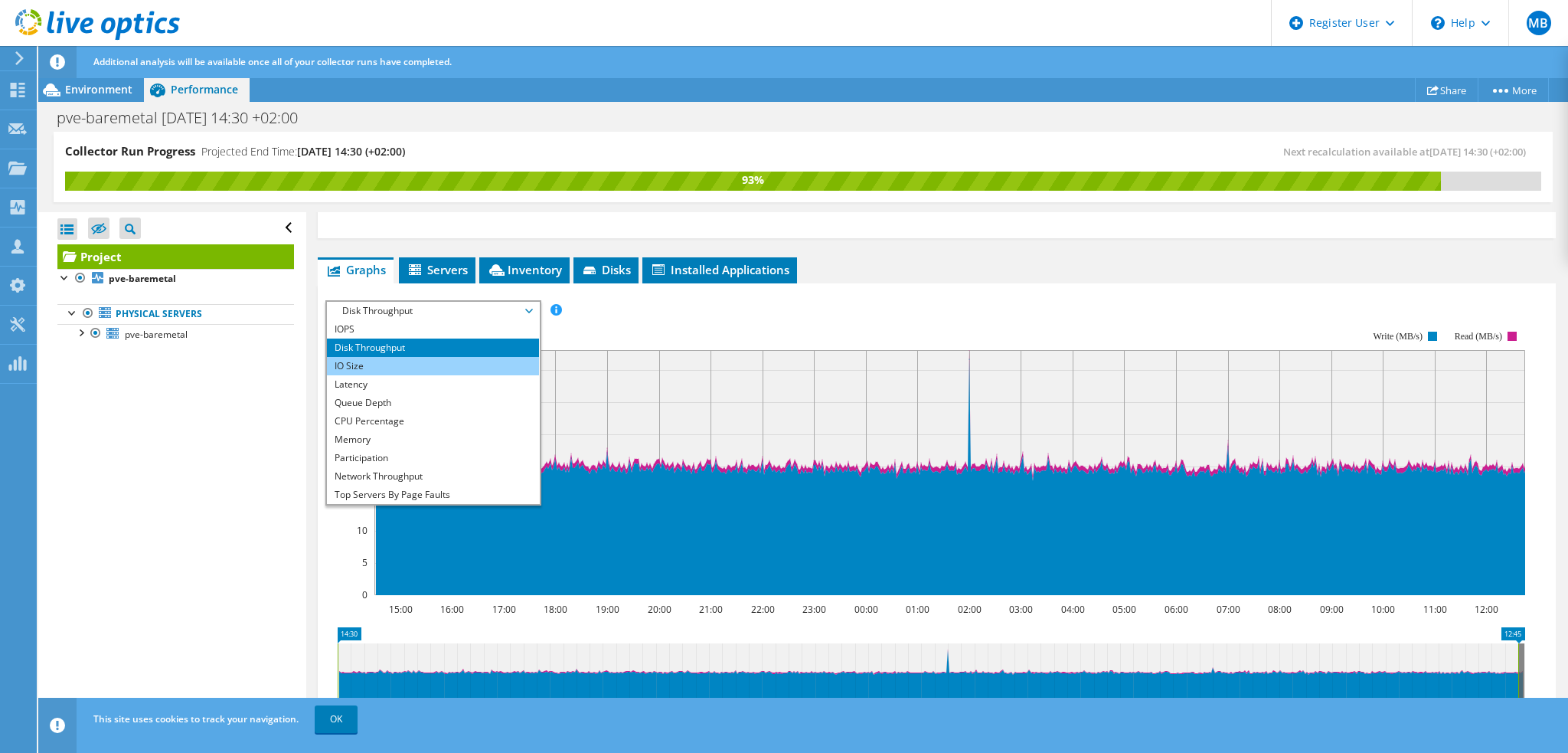
click at [368, 368] on li "IO Size" at bounding box center [433, 365] width 213 height 18
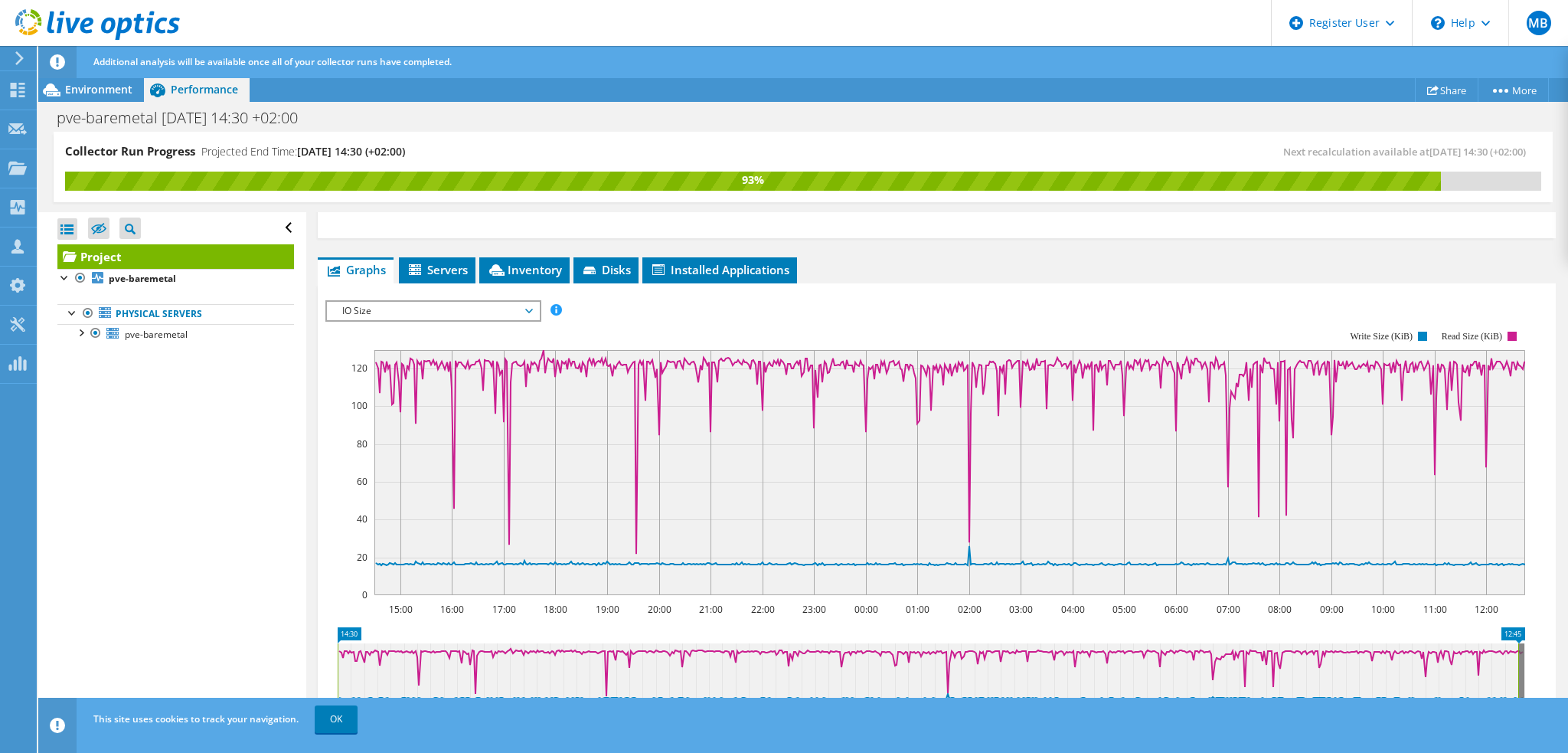
click at [394, 312] on span "IO Size" at bounding box center [433, 311] width 196 height 18
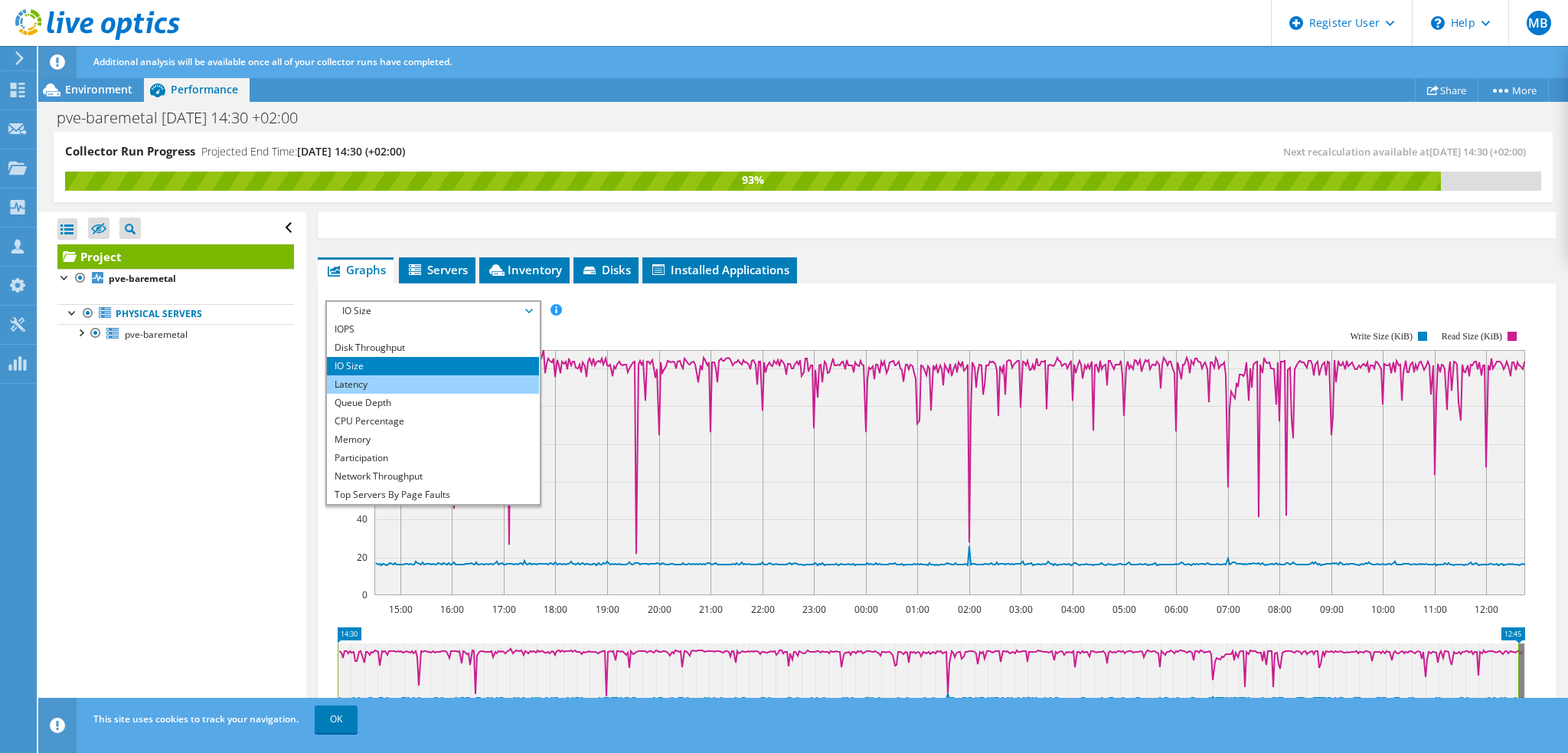
click at [381, 376] on li "Latency" at bounding box center [433, 384] width 213 height 18
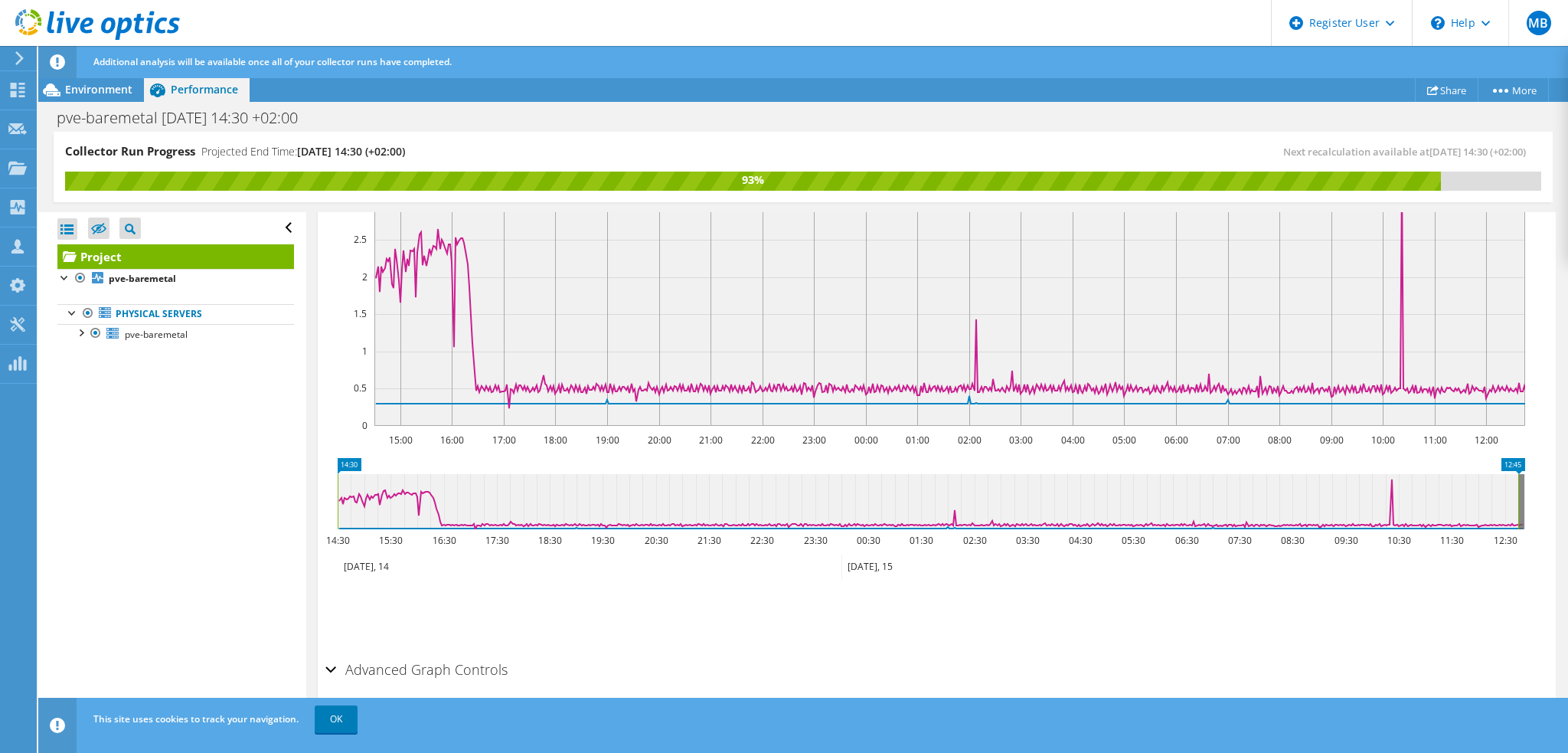
scroll to position [399, 0]
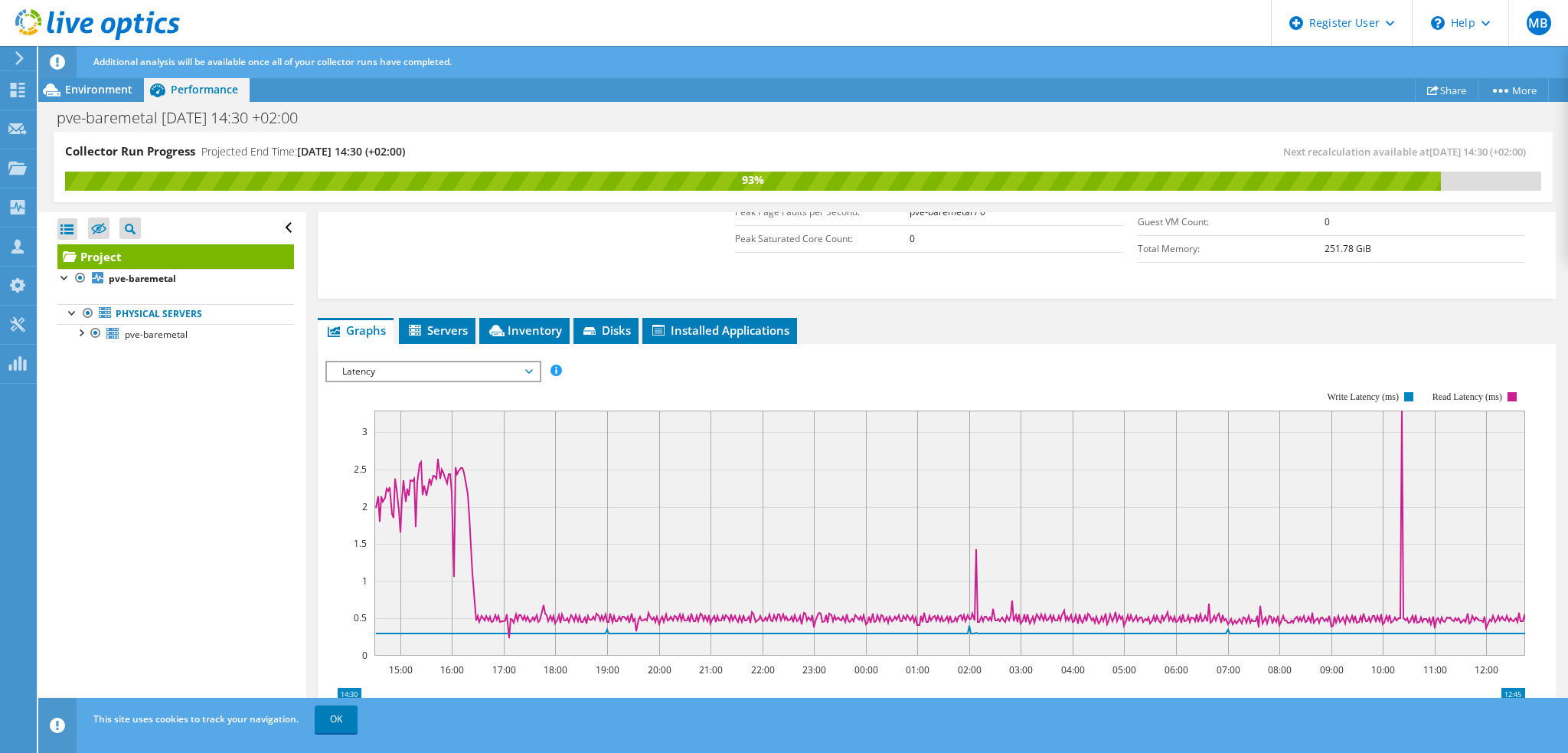
click at [416, 367] on span "Latency" at bounding box center [433, 371] width 196 height 18
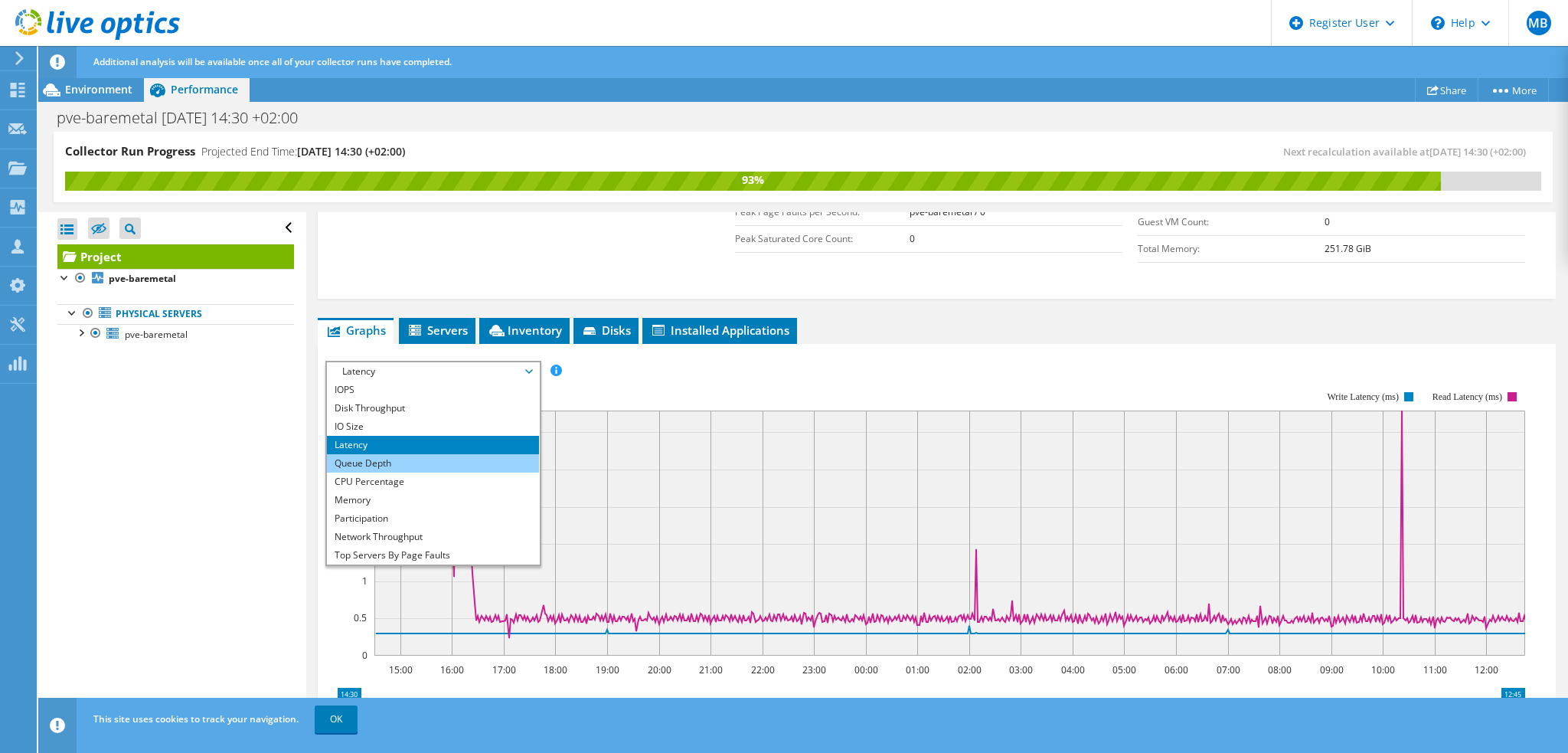
click at [387, 458] on li "Queue Depth" at bounding box center [433, 462] width 213 height 18
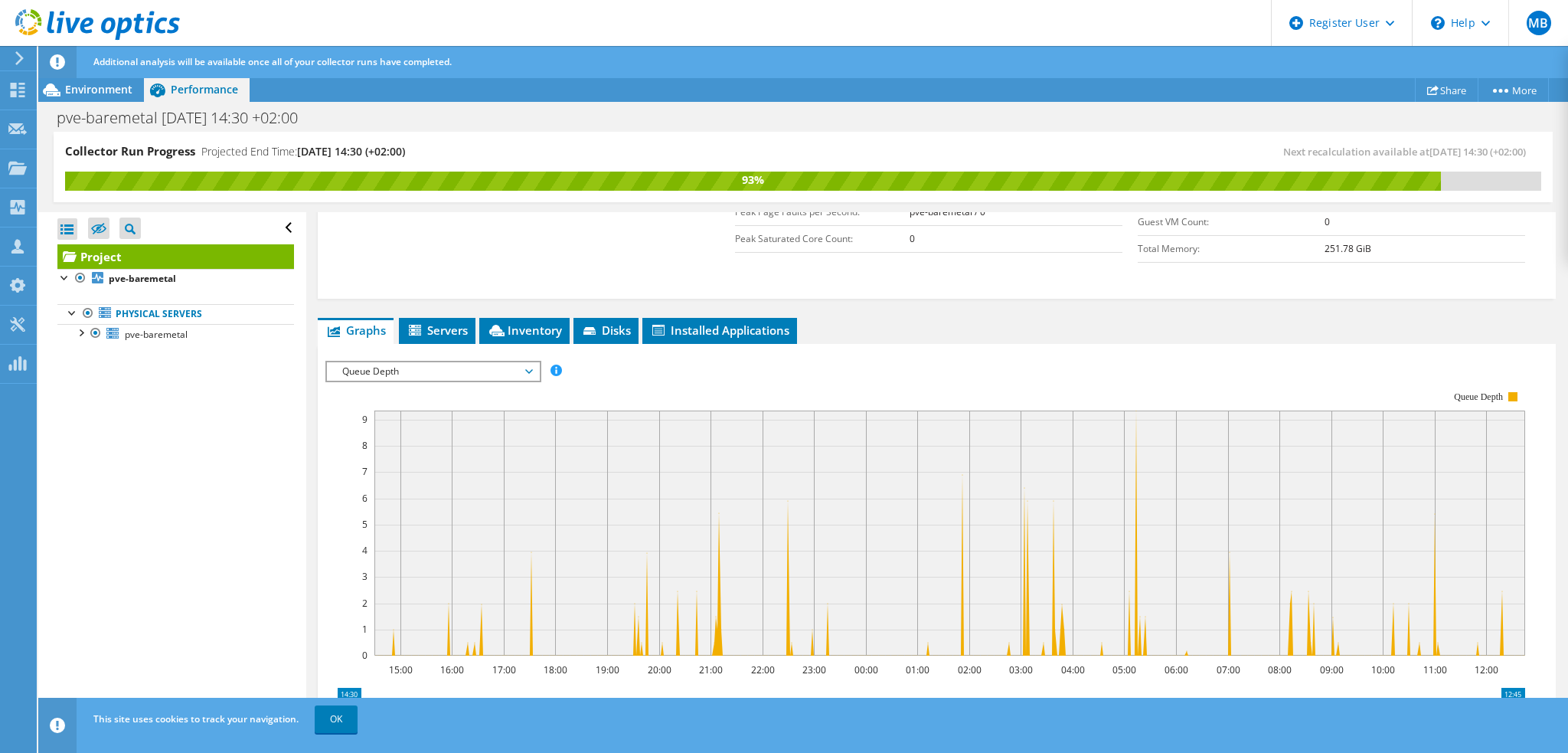
click at [371, 364] on span "Queue Depth" at bounding box center [433, 371] width 196 height 18
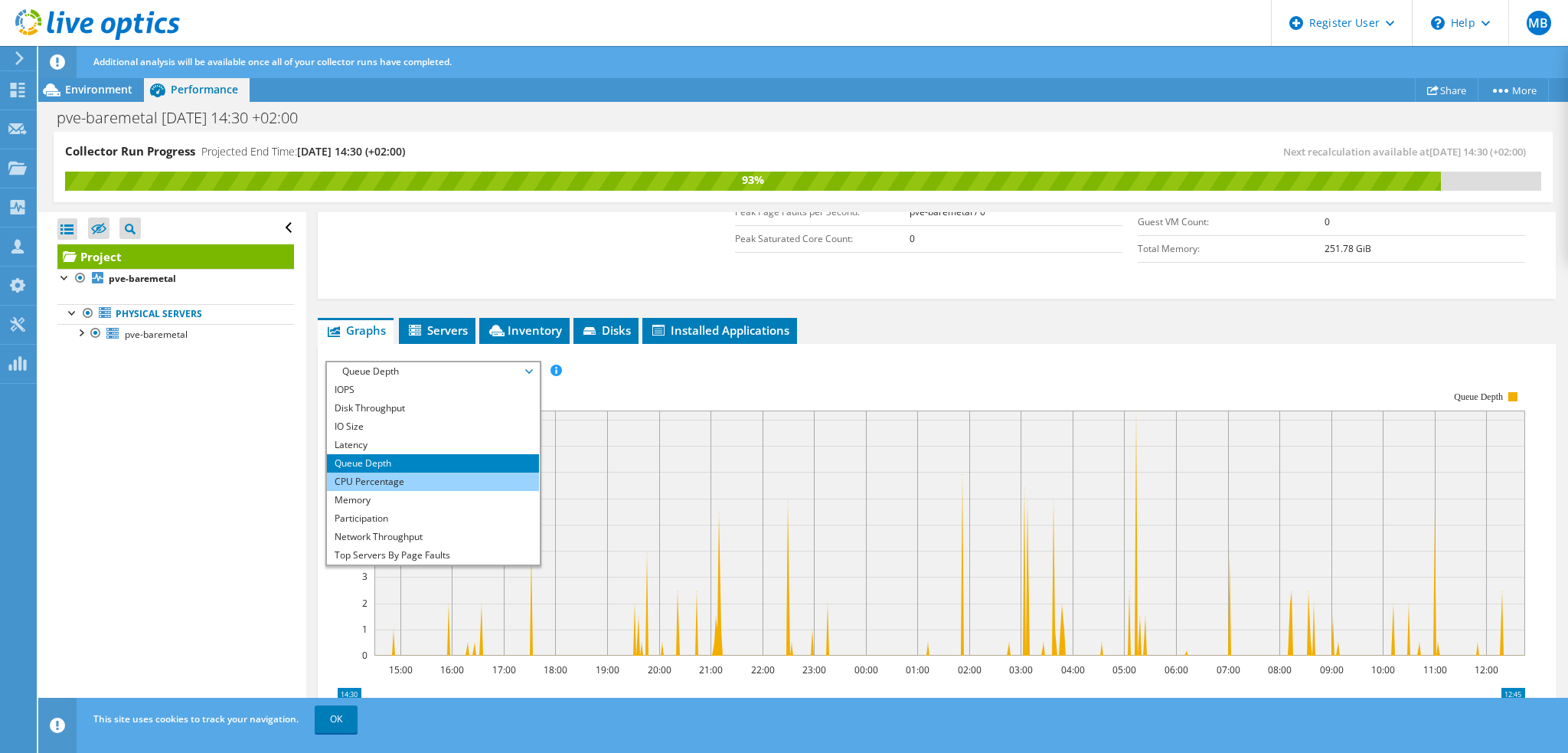
click at [405, 473] on li "CPU Percentage" at bounding box center [433, 481] width 213 height 18
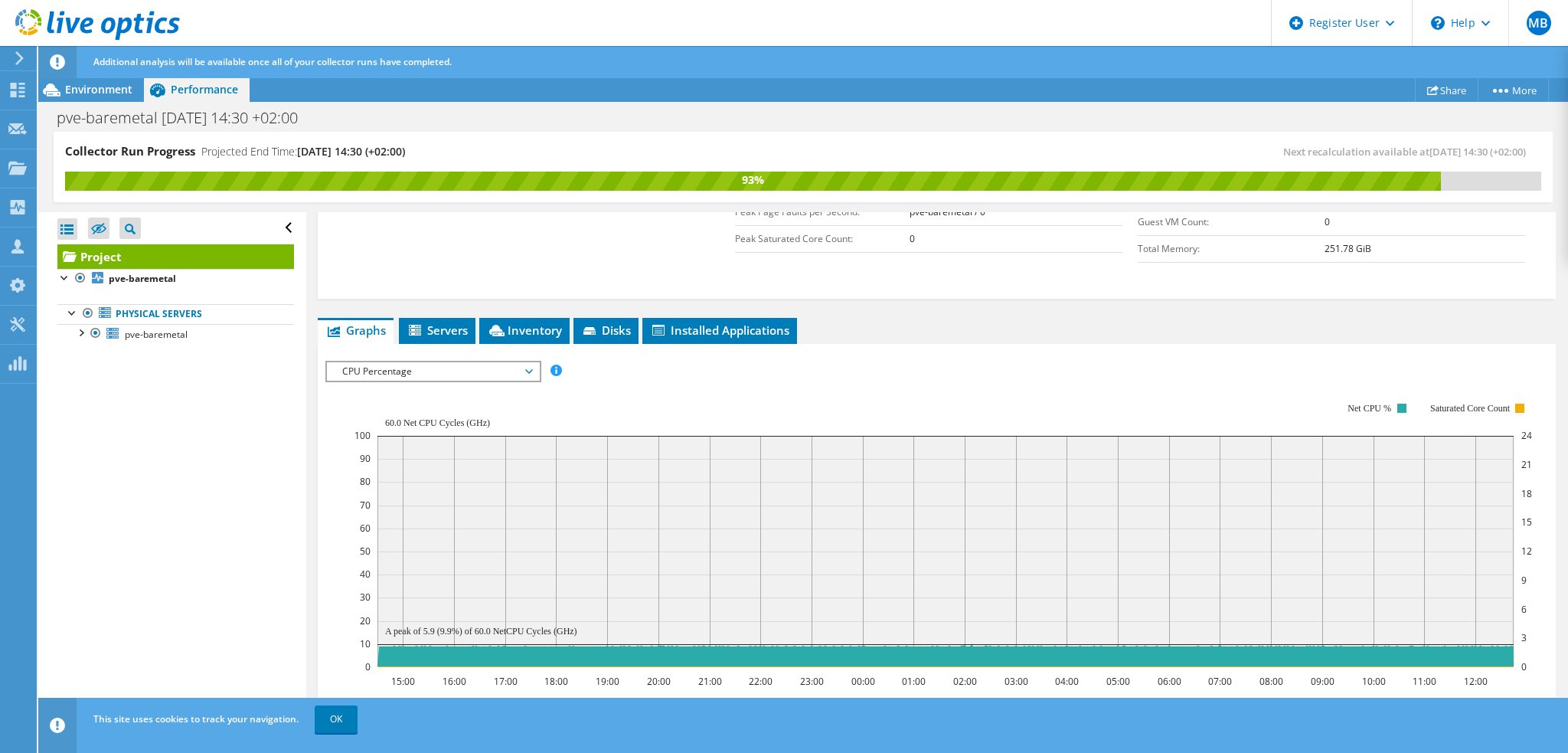
click at [395, 370] on span "CPU Percentage" at bounding box center [433, 371] width 196 height 18
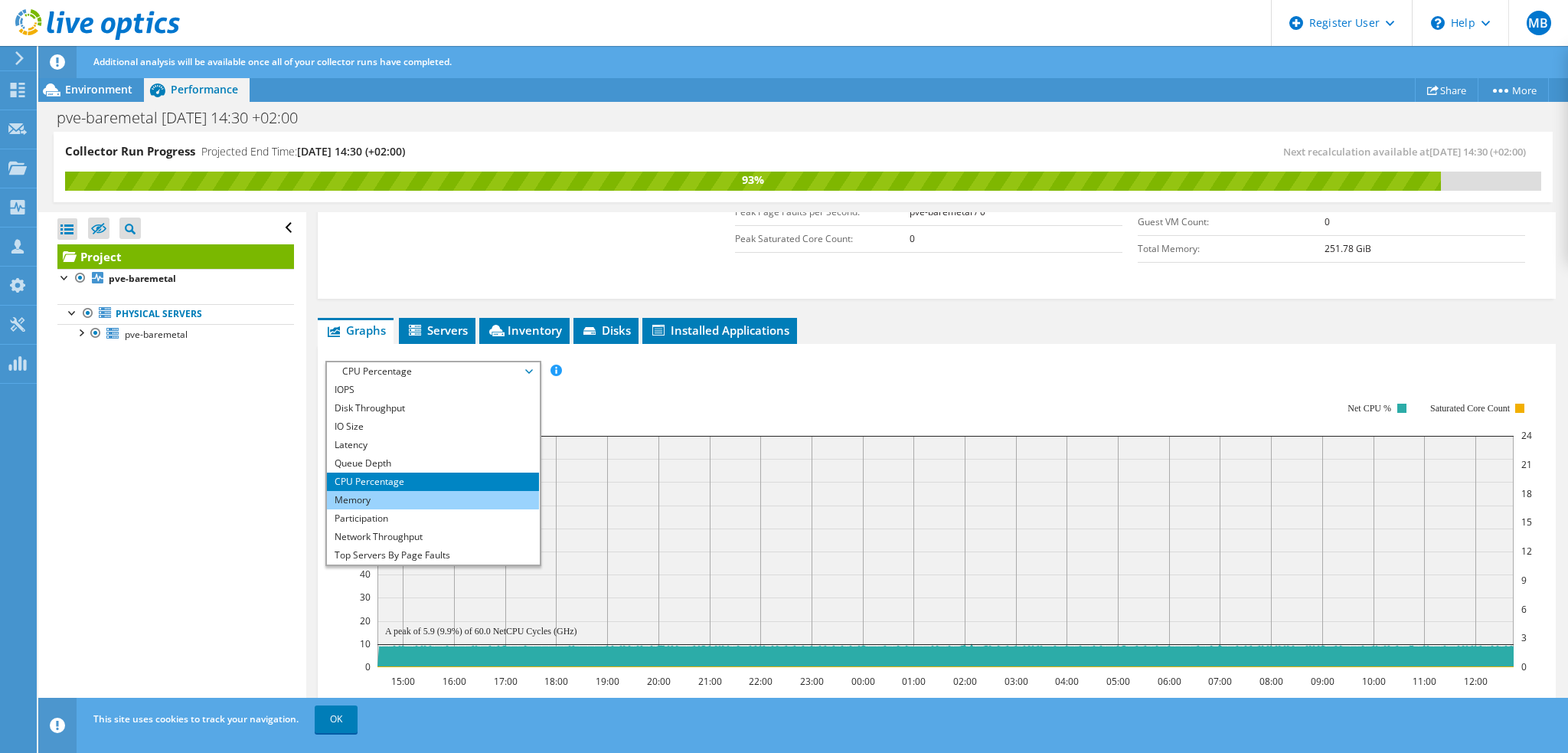
click at [438, 491] on li "Memory" at bounding box center [433, 499] width 213 height 18
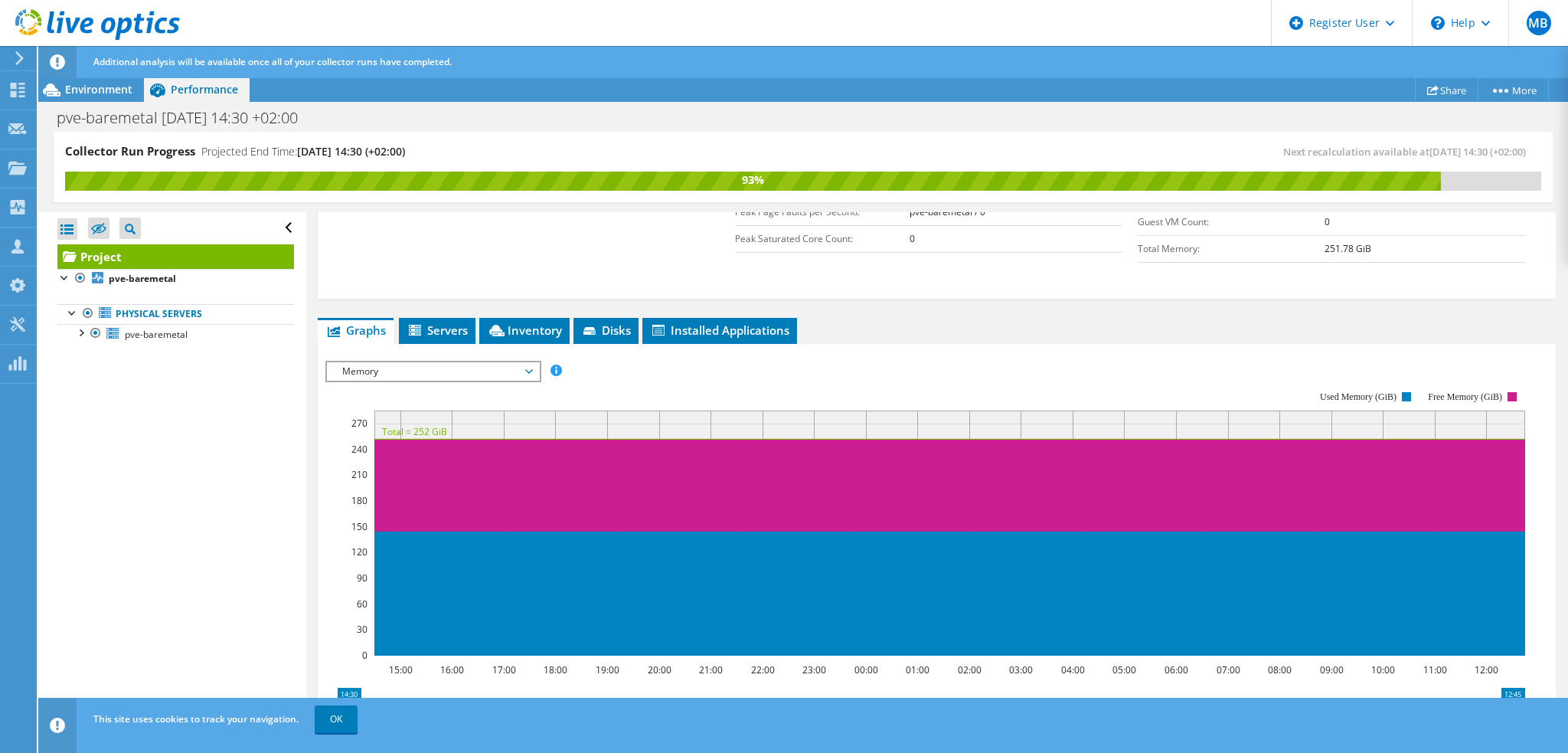
click at [384, 367] on span "Memory" at bounding box center [433, 371] width 196 height 18
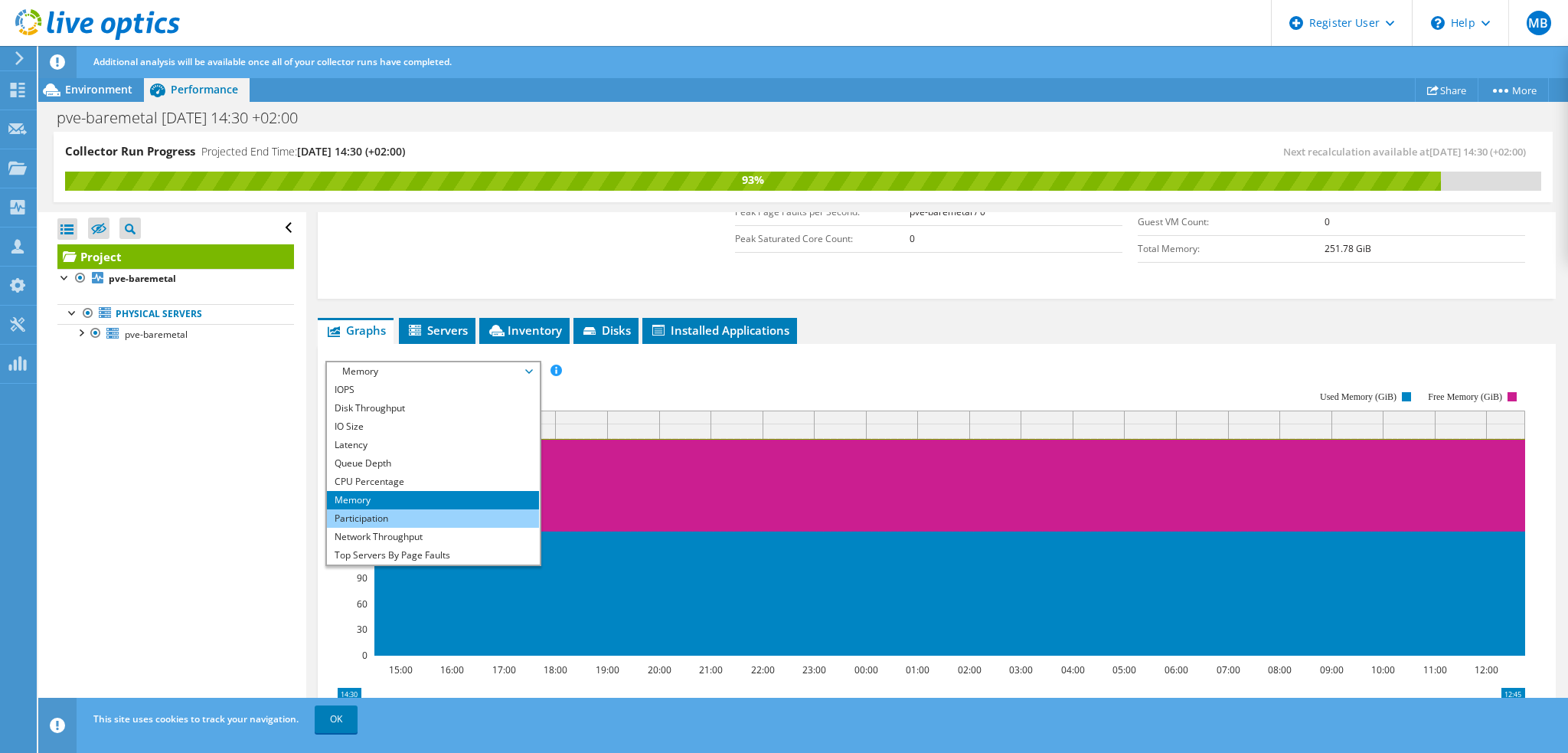
click at [429, 515] on li "Participation" at bounding box center [433, 518] width 213 height 18
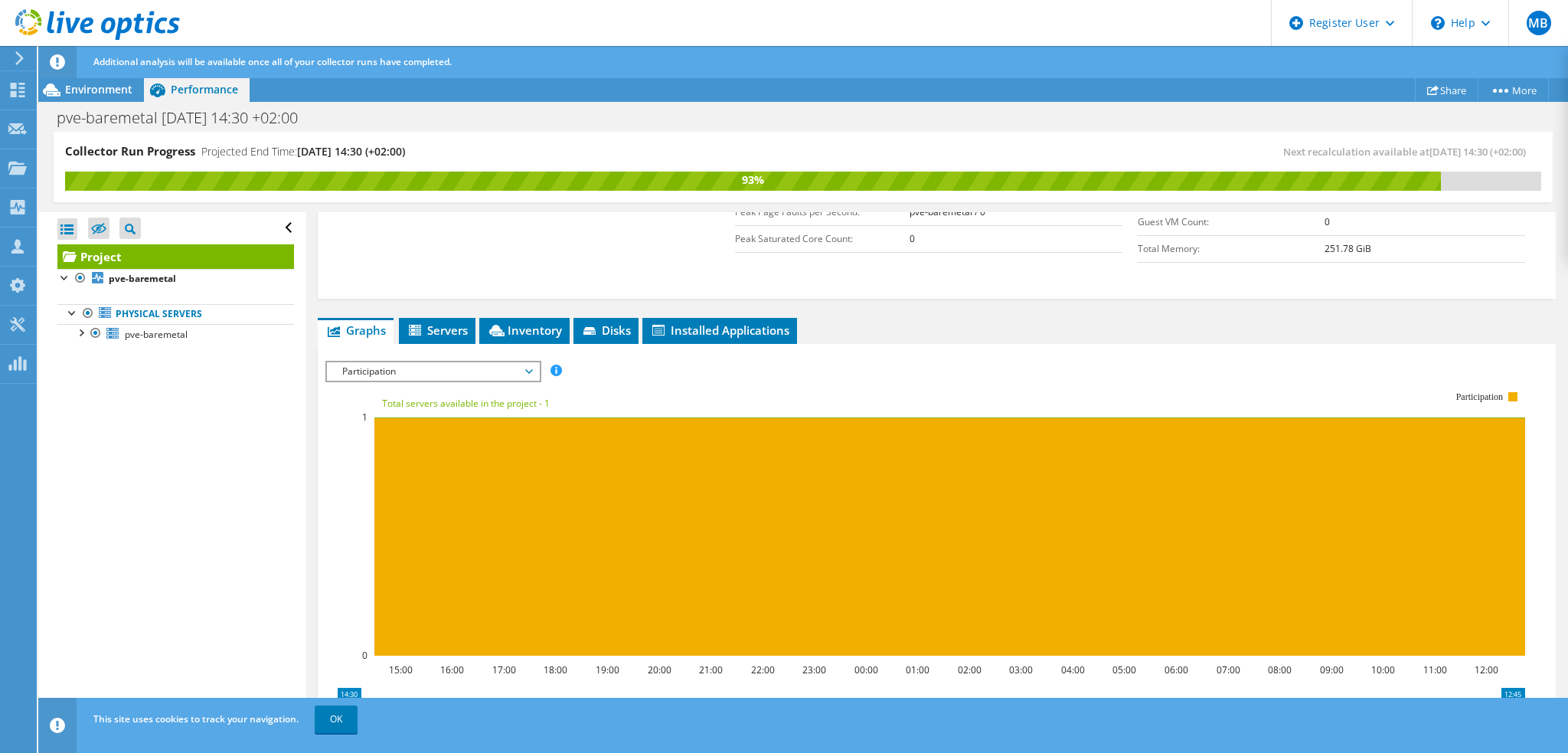
click at [368, 366] on span "Participation" at bounding box center [433, 371] width 196 height 18
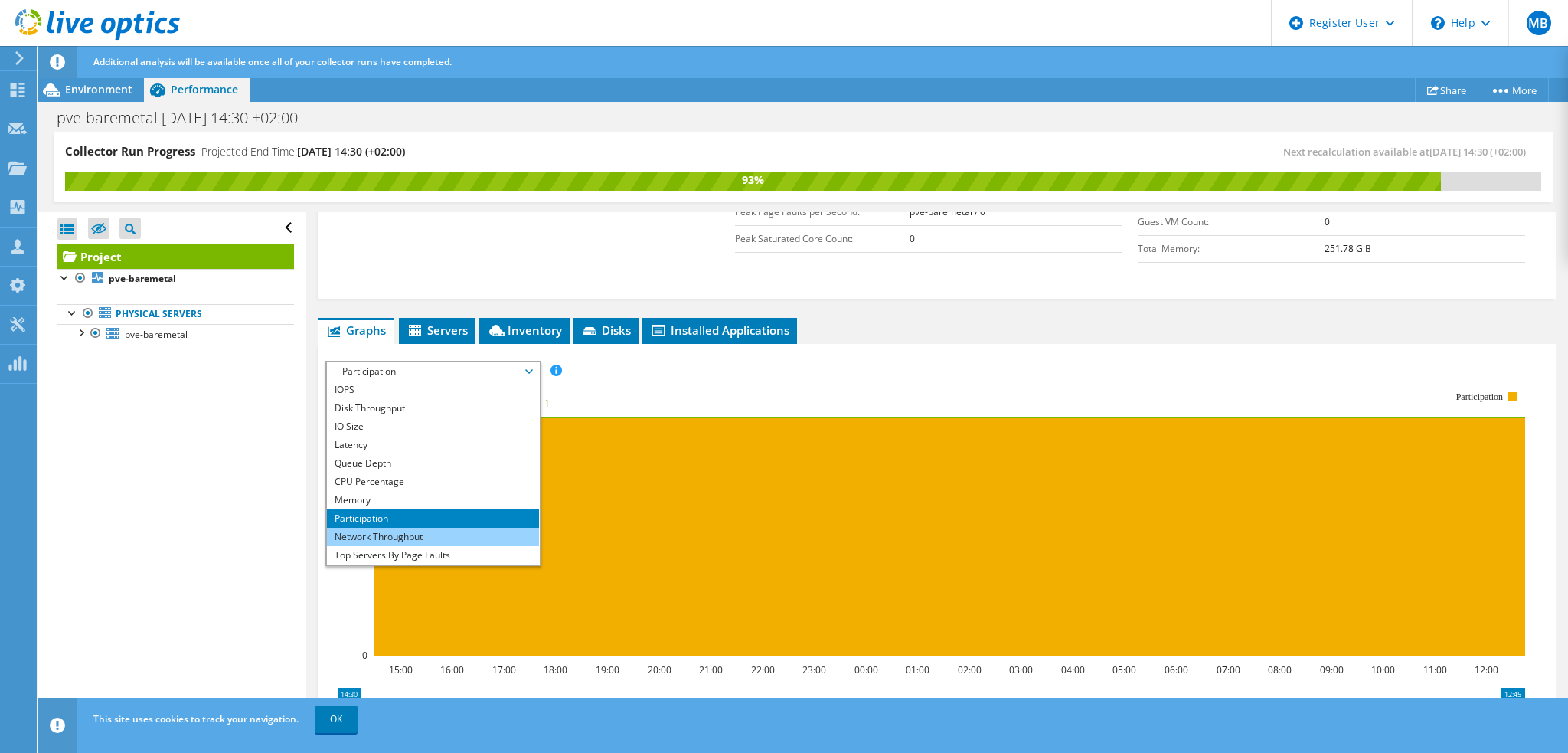
click at [430, 529] on li "Network Throughput" at bounding box center [433, 537] width 213 height 18
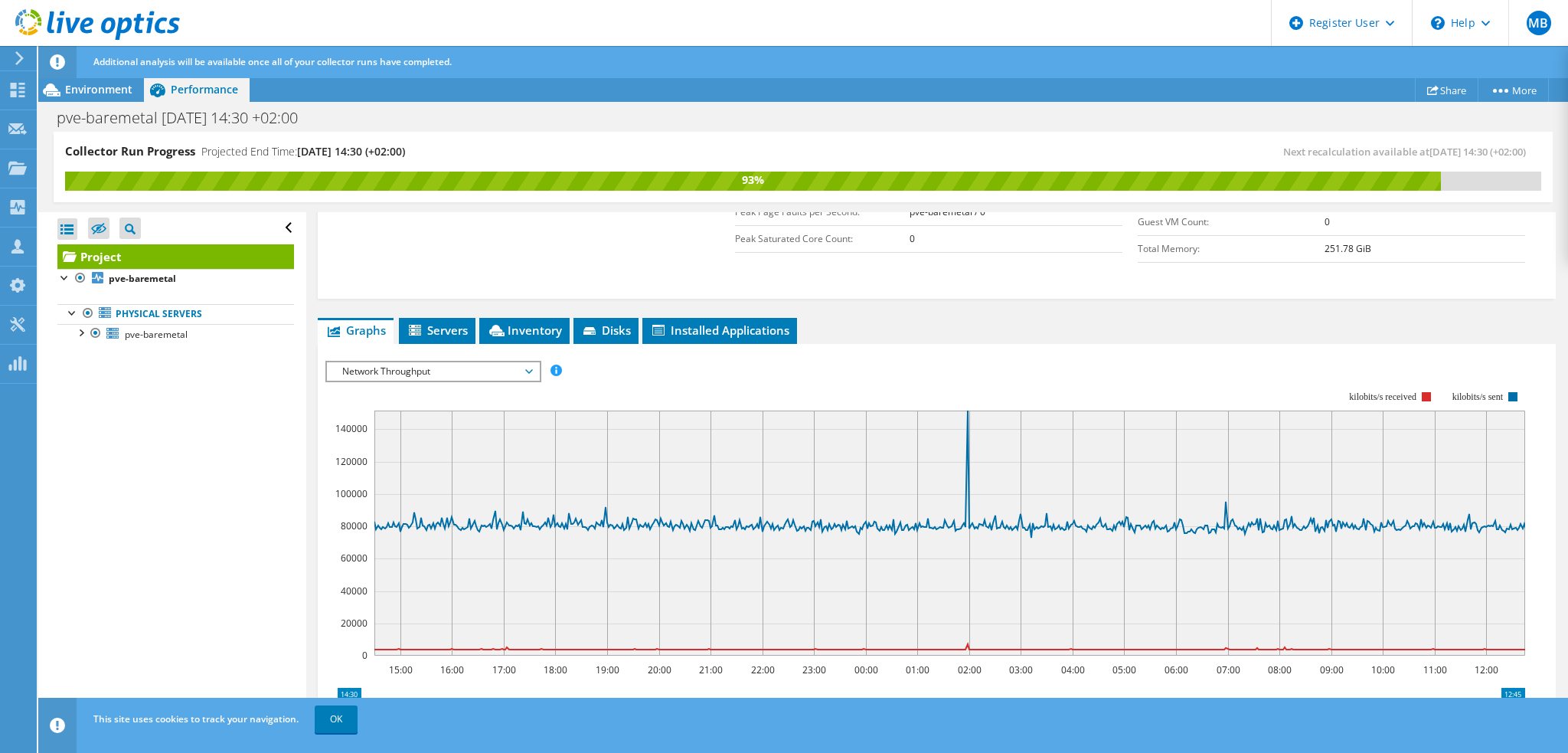
click at [377, 376] on rect at bounding box center [925, 522] width 1200 height 306
click at [374, 370] on span "Network Throughput" at bounding box center [433, 371] width 196 height 18
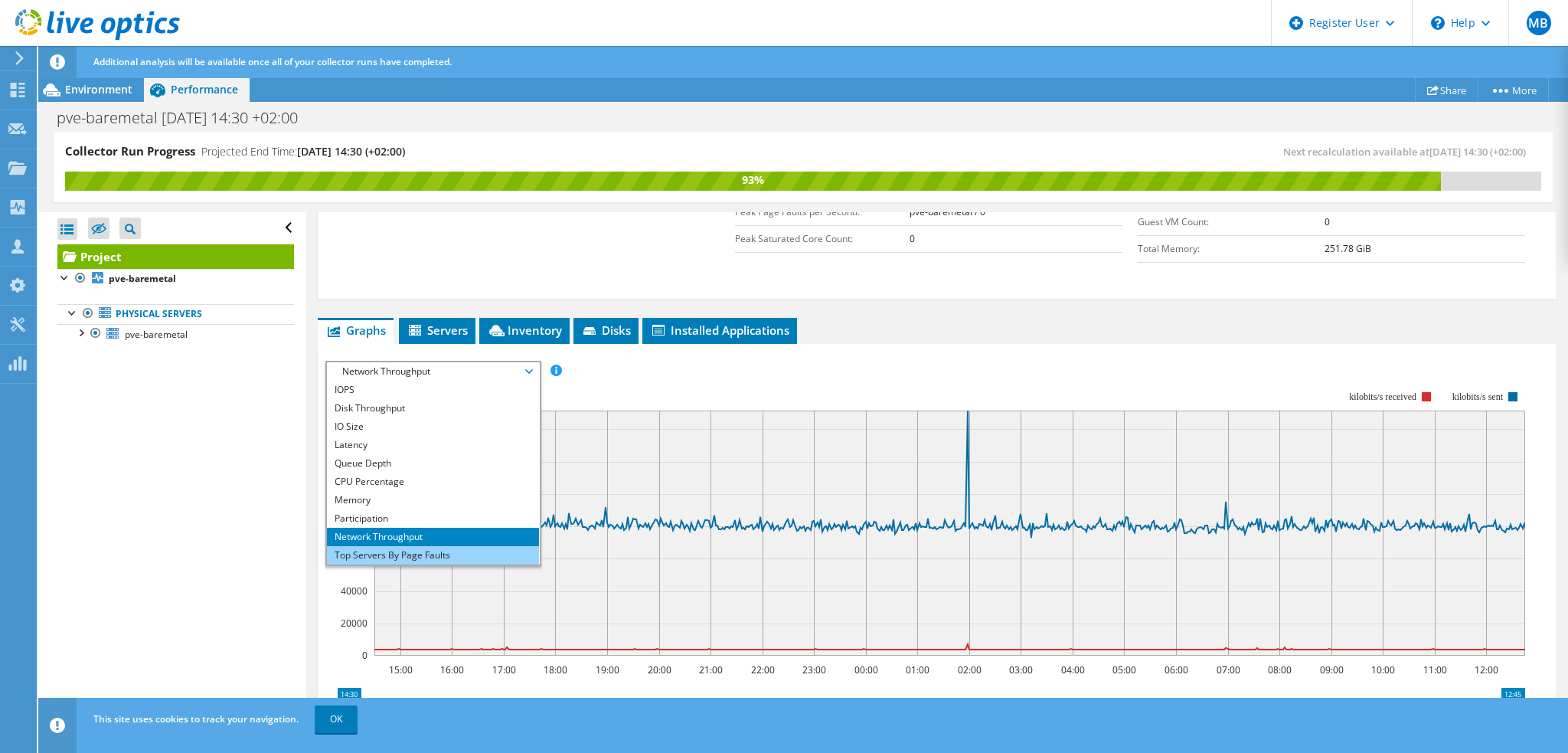
click at [475, 550] on li "Top Servers By Page Faults" at bounding box center [433, 555] width 213 height 18
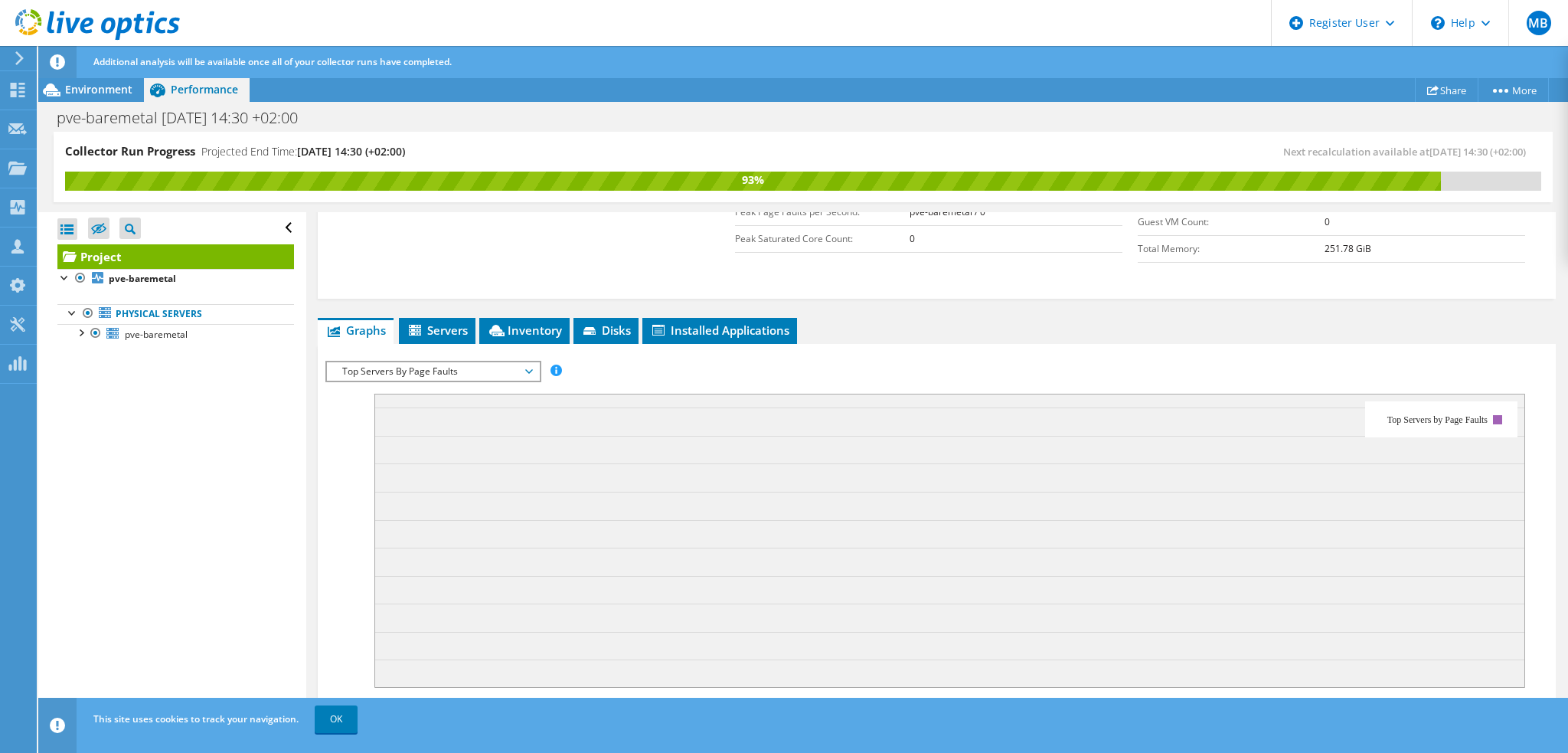
click at [411, 373] on span "Top Servers By Page Faults" at bounding box center [433, 371] width 196 height 18
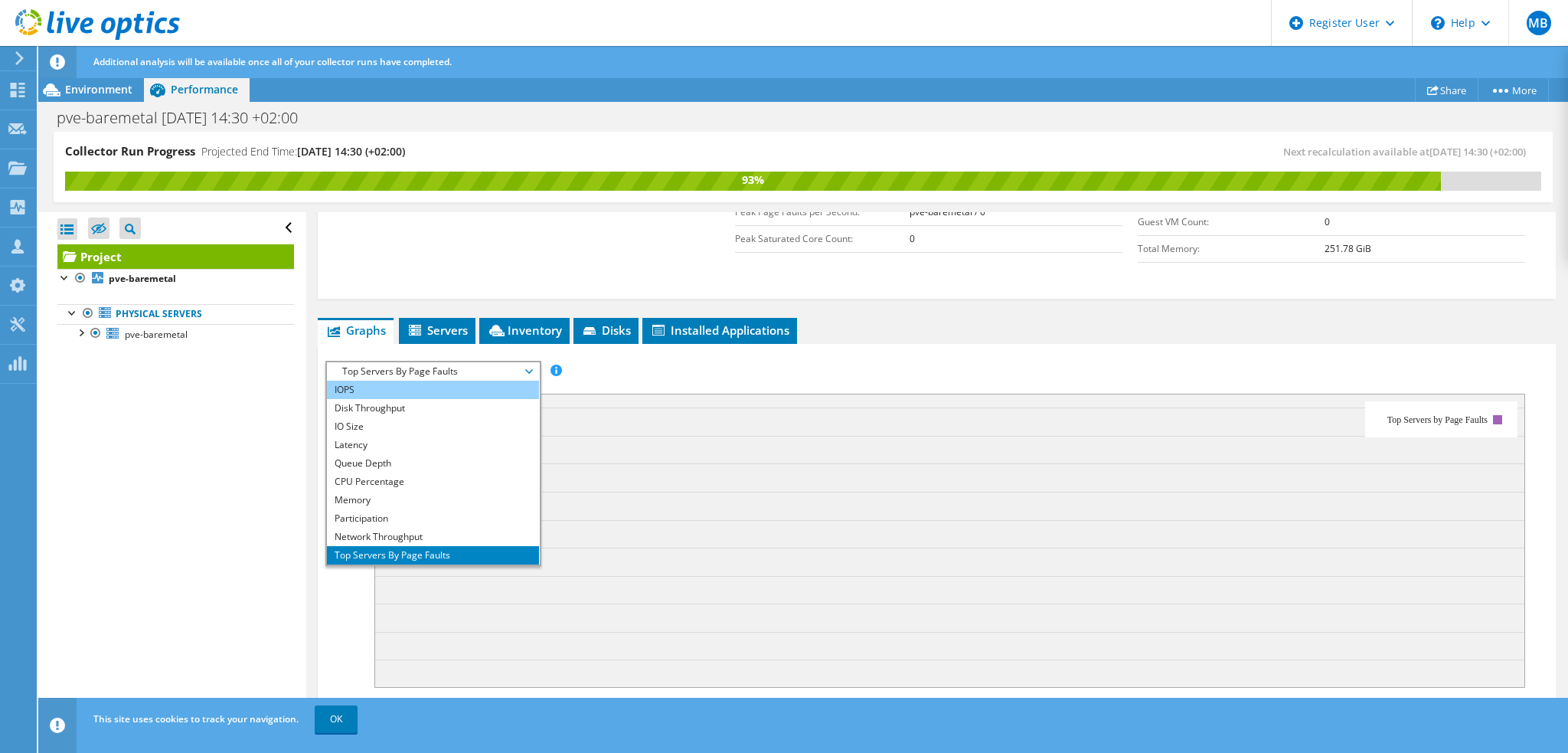
click at [393, 382] on li "IOPS" at bounding box center [433, 389] width 213 height 18
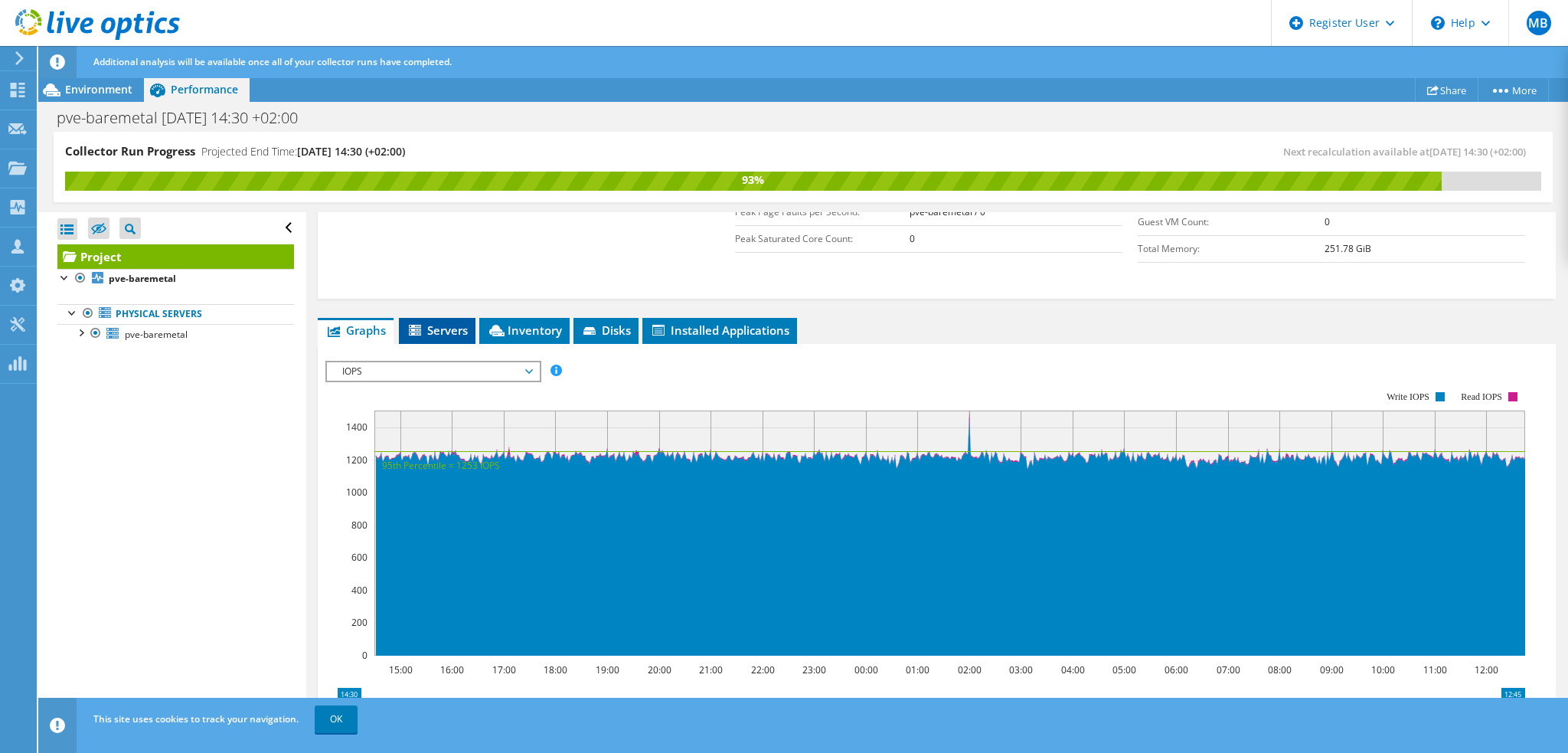
click at [457, 323] on span "Servers" at bounding box center [438, 330] width 61 height 15
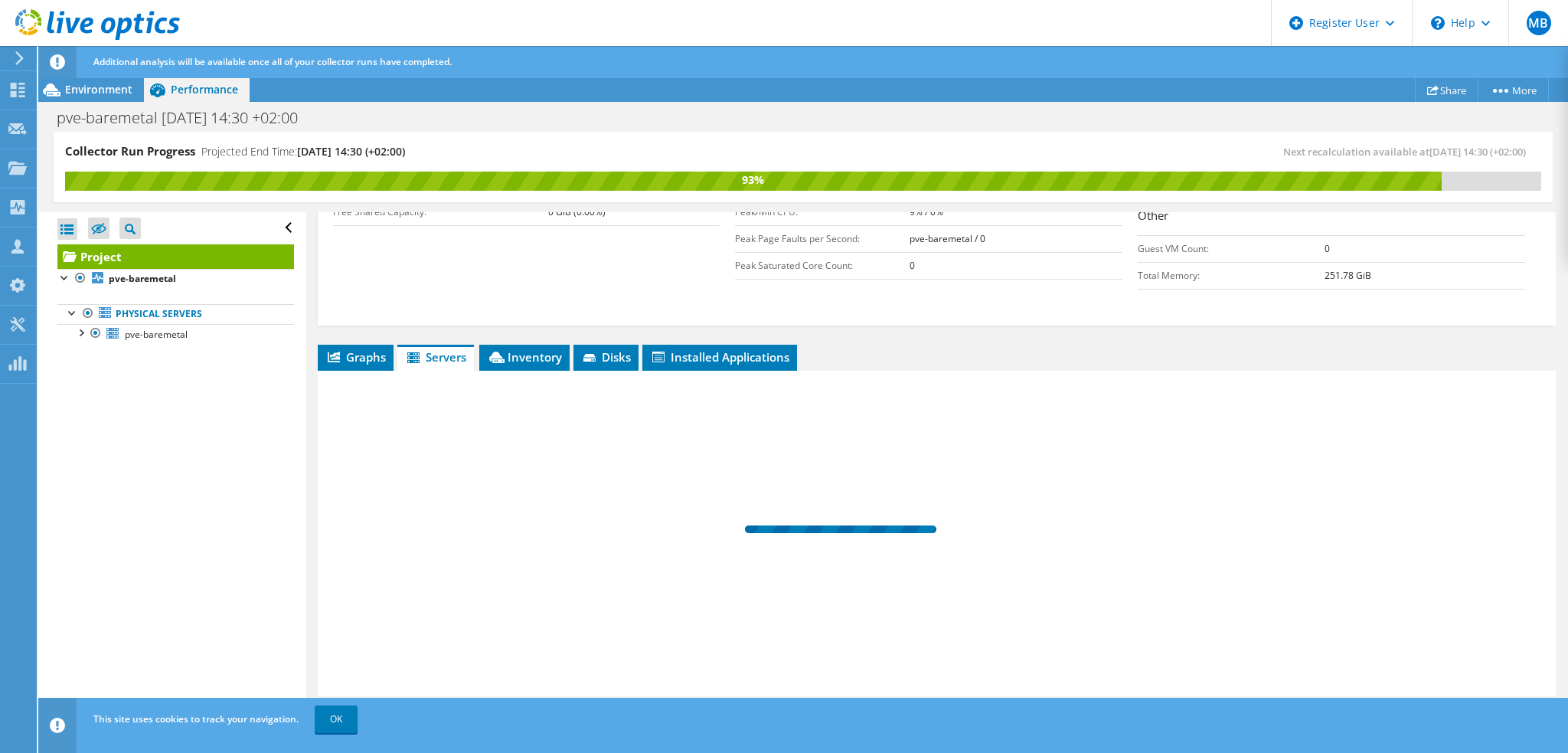
scroll to position [368, 0]
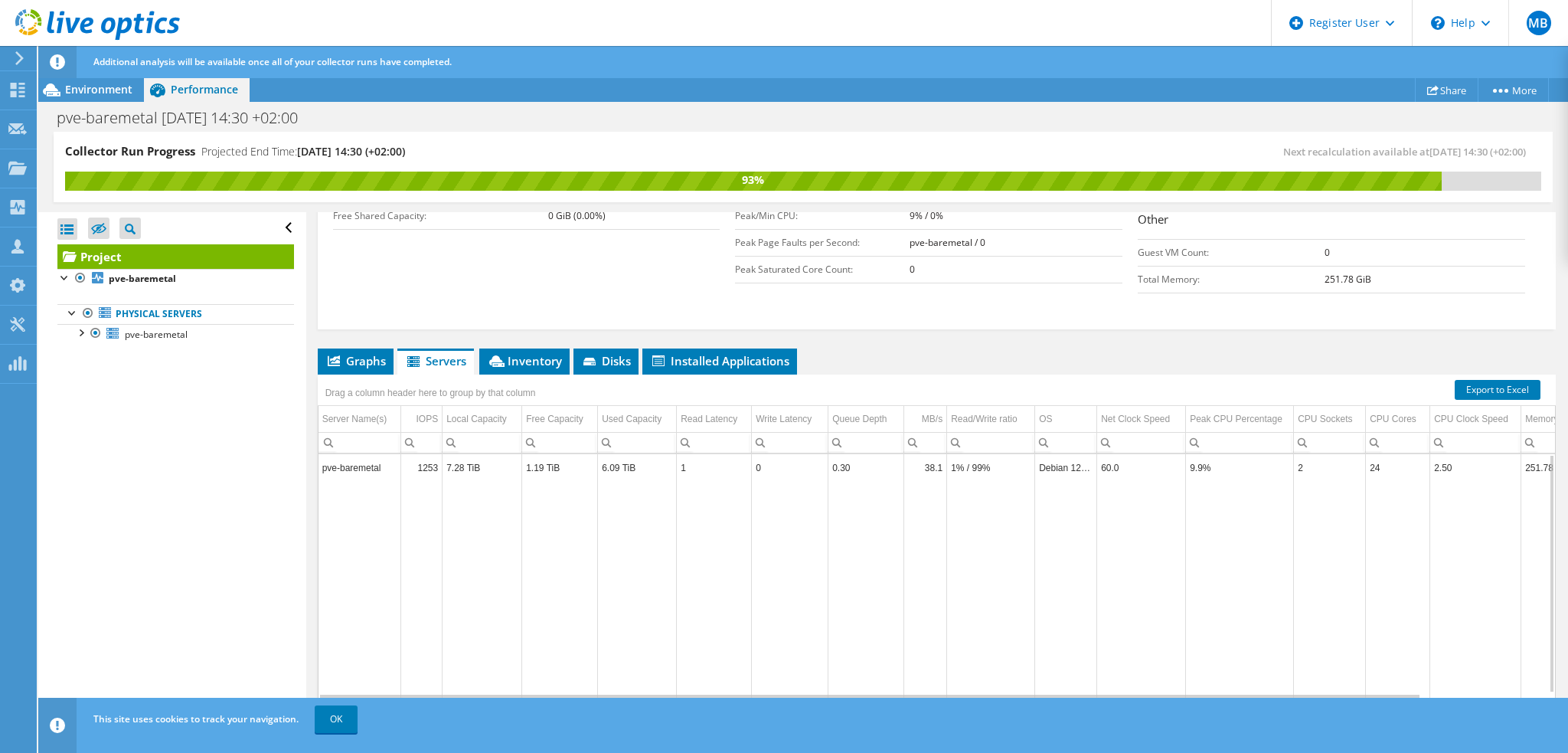
click at [386, 459] on td "pve-baremetal" at bounding box center [359, 467] width 83 height 27
click at [370, 461] on td "pve-baremetal" at bounding box center [359, 467] width 83 height 27
click at [375, 461] on td "pve-baremetal" at bounding box center [359, 467] width 83 height 27
click at [511, 357] on span "Inventory" at bounding box center [524, 360] width 75 height 15
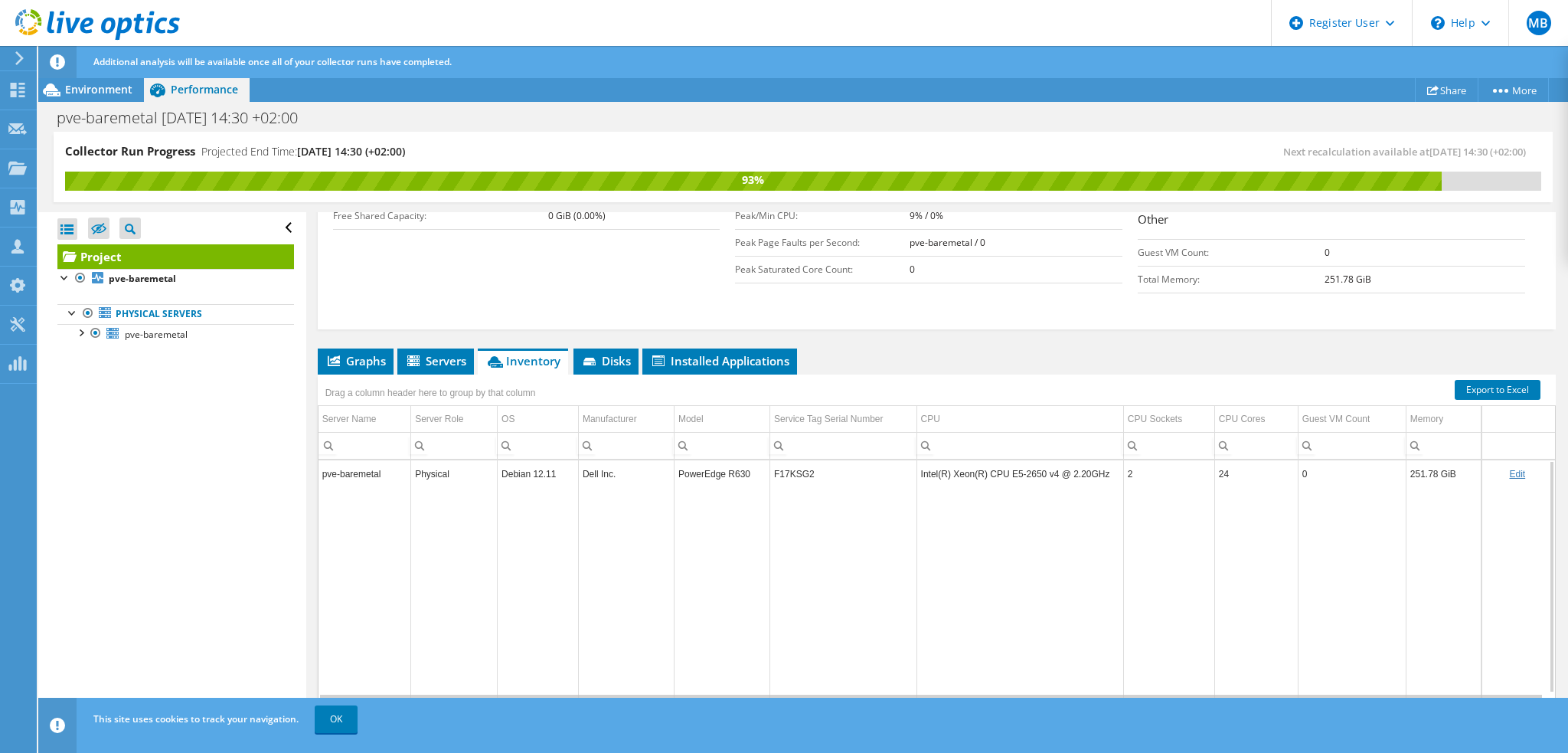
click at [692, 471] on td "PowerEdge R630" at bounding box center [722, 474] width 95 height 27
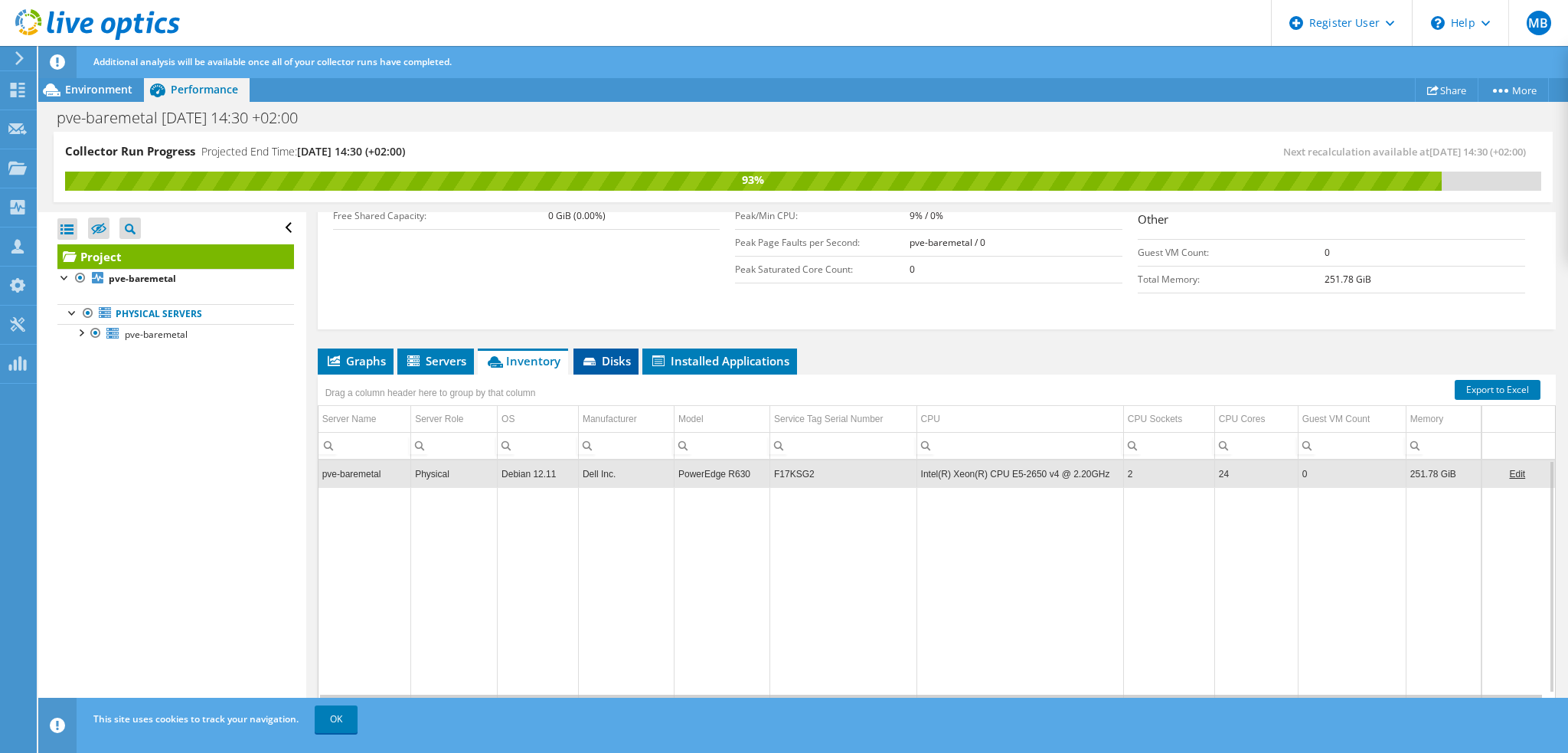
click at [621, 356] on span "Disks" at bounding box center [606, 360] width 50 height 15
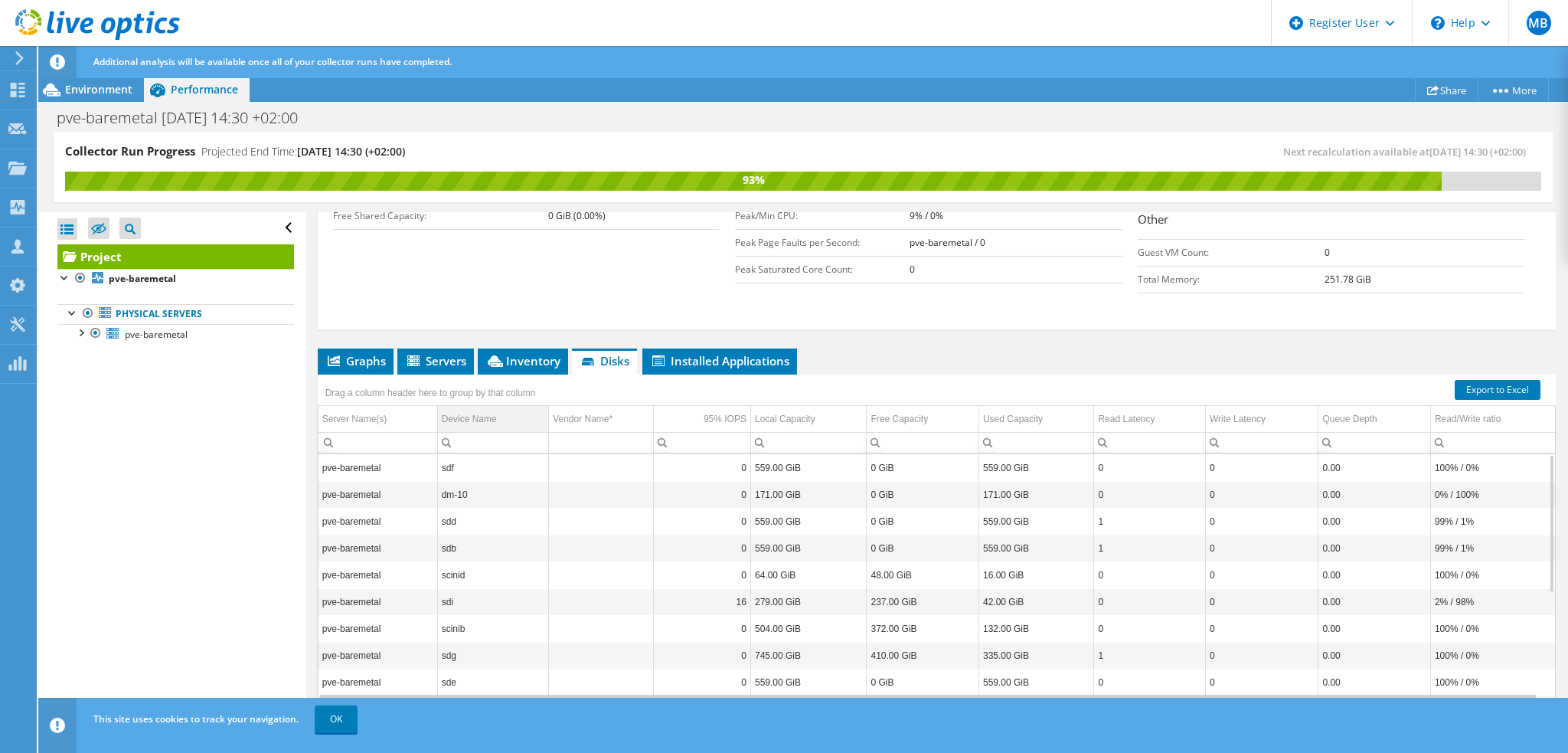
click at [457, 416] on div "Device Name" at bounding box center [470, 418] width 55 height 18
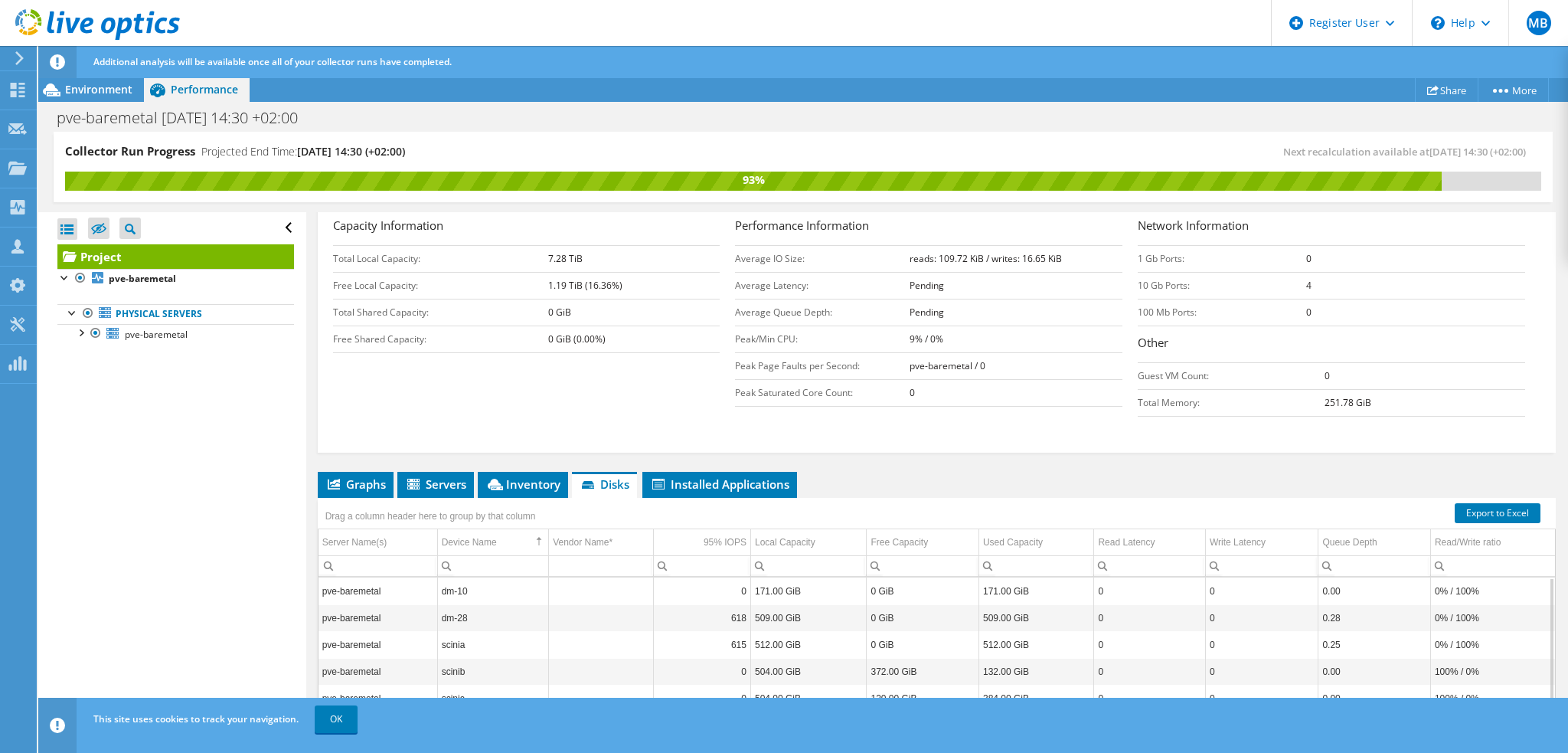
scroll to position [0, 0]
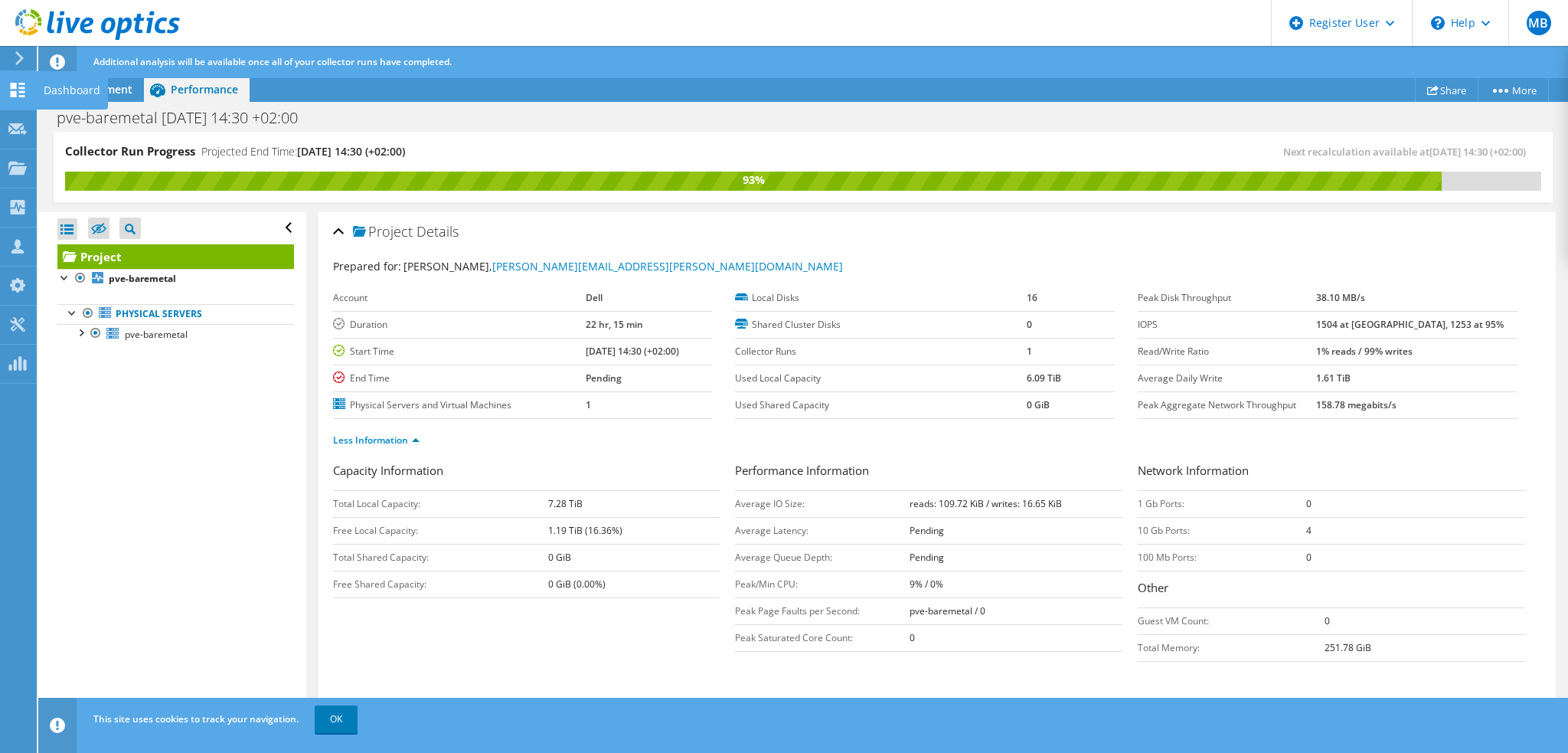
click at [20, 89] on icon at bounding box center [17, 90] width 18 height 14
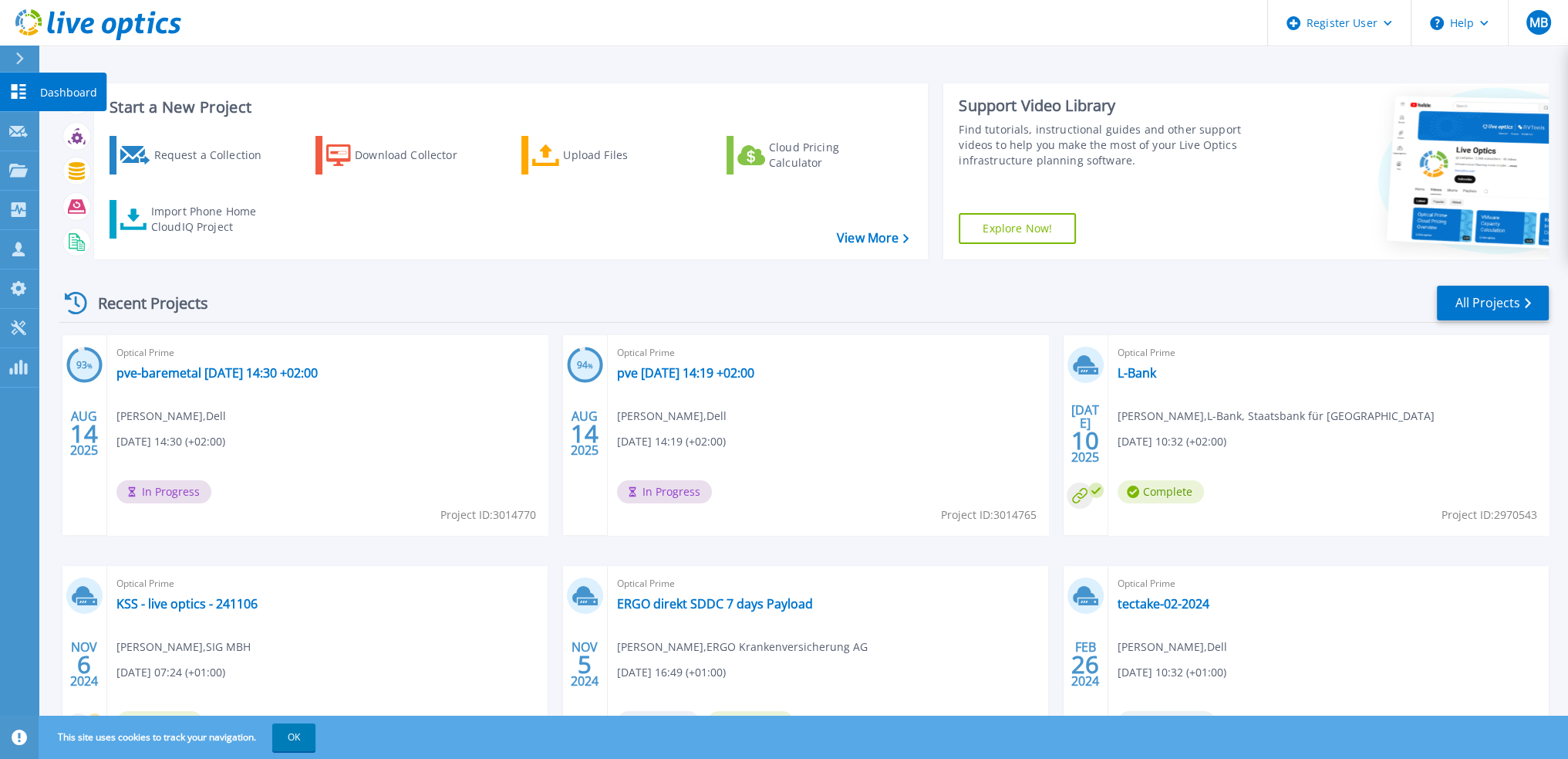
click at [17, 96] on icon at bounding box center [18, 91] width 14 height 14
